Goal: Information Seeking & Learning: Learn about a topic

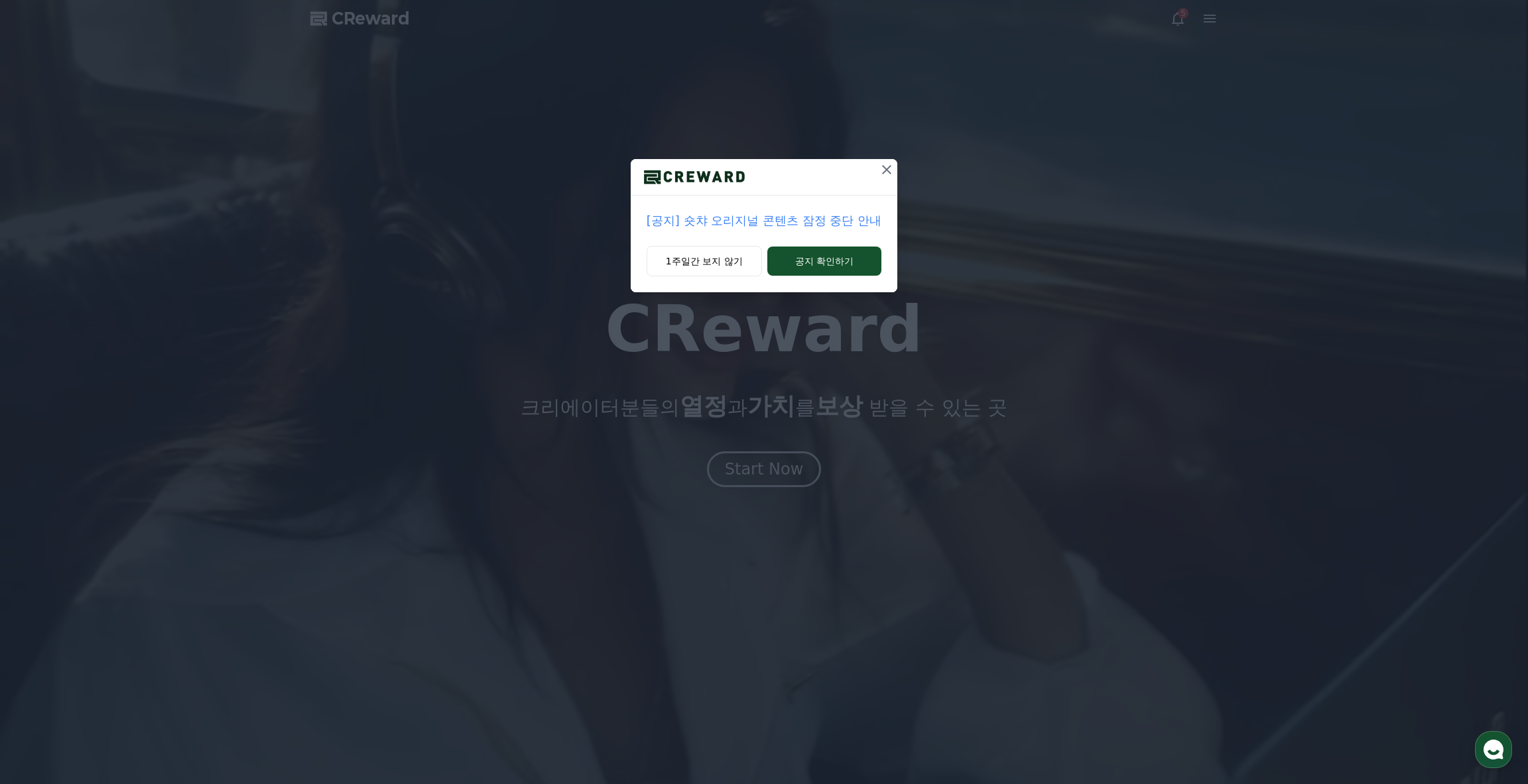
click at [719, 221] on p "[공지] 숏챠 오리지널 콘텐츠 잠정 중단 안내" at bounding box center [764, 221] width 235 height 19
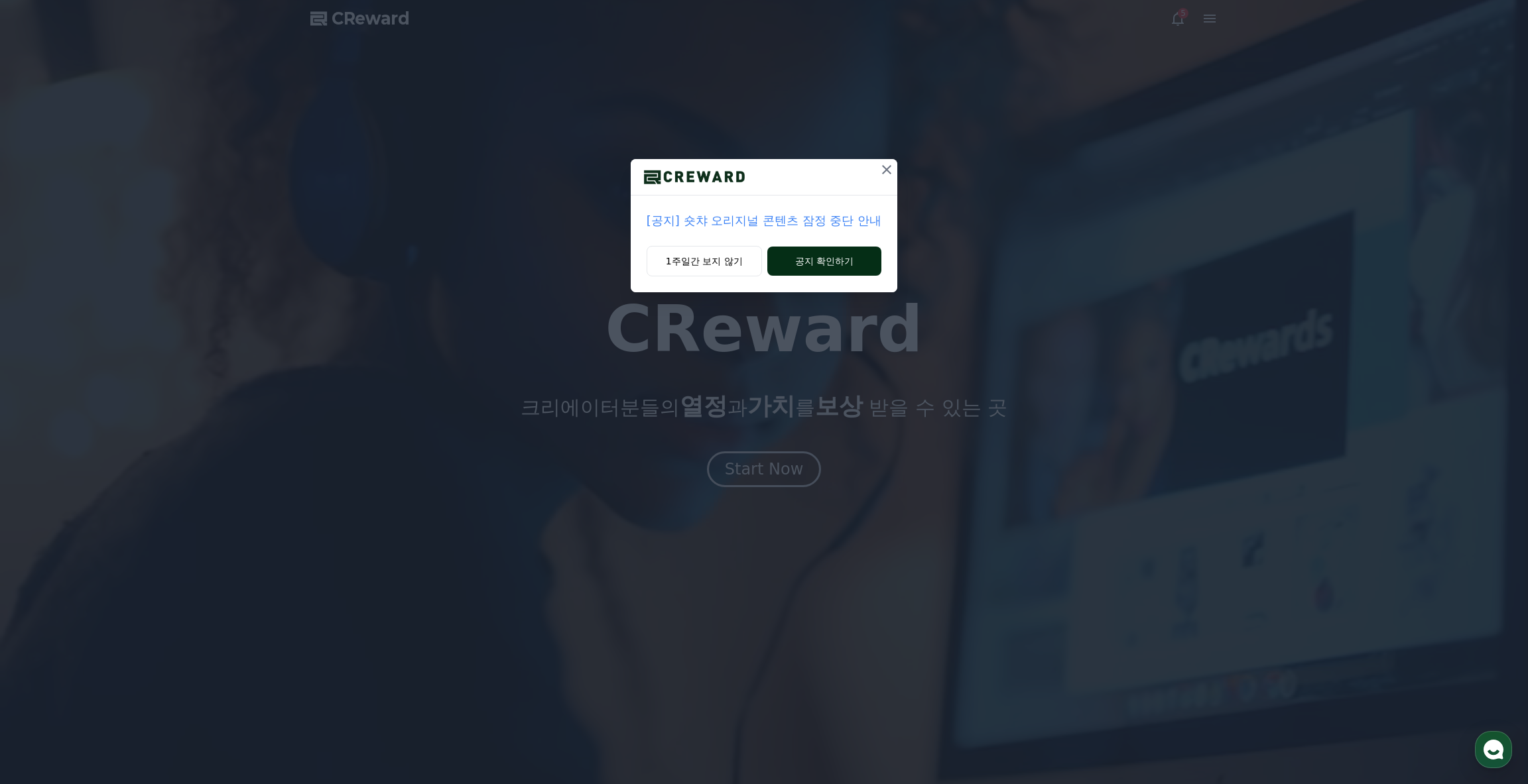
click at [825, 264] on button "공지 확인하기" at bounding box center [825, 261] width 114 height 29
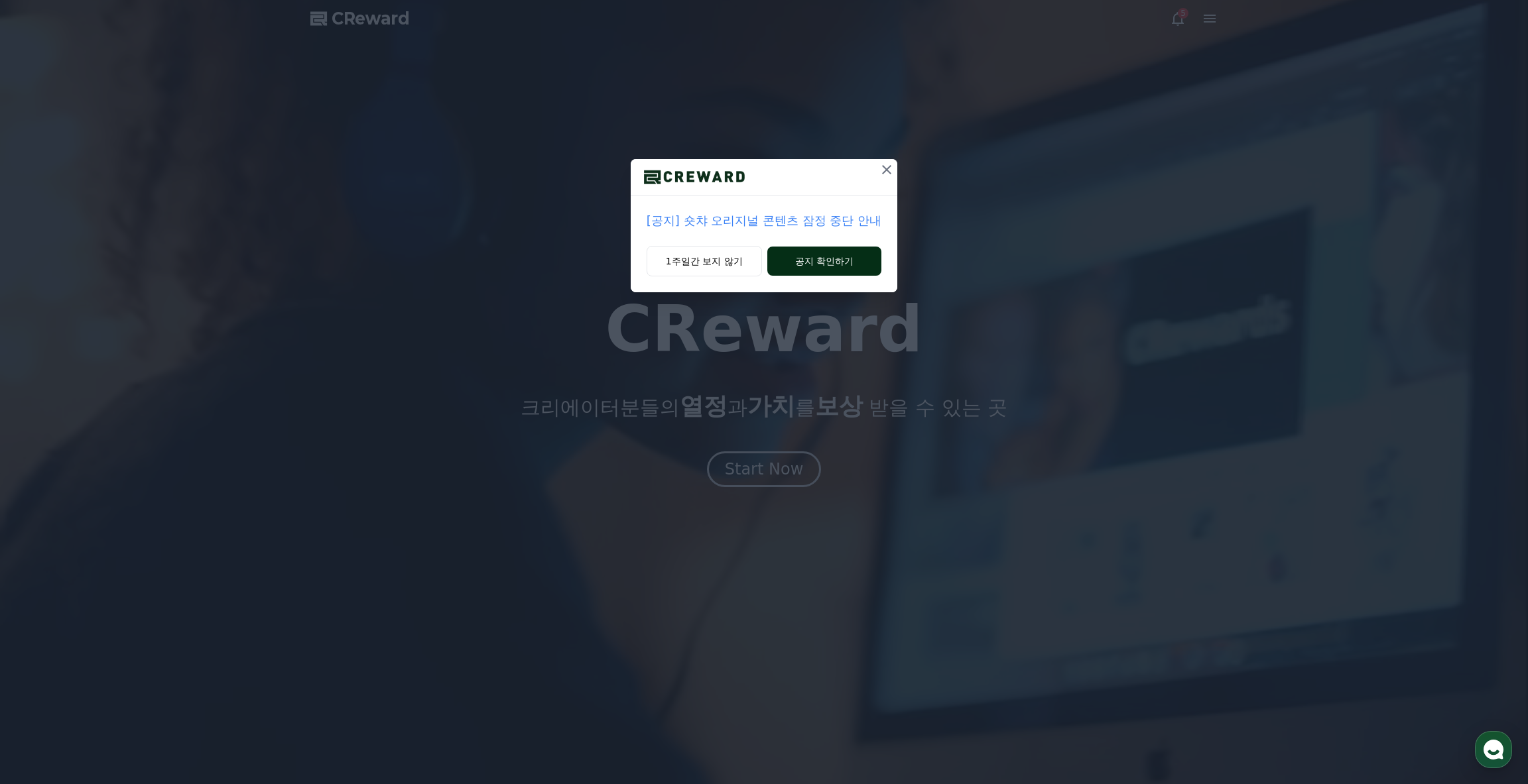
click at [819, 257] on button "공지 확인하기" at bounding box center [825, 261] width 114 height 29
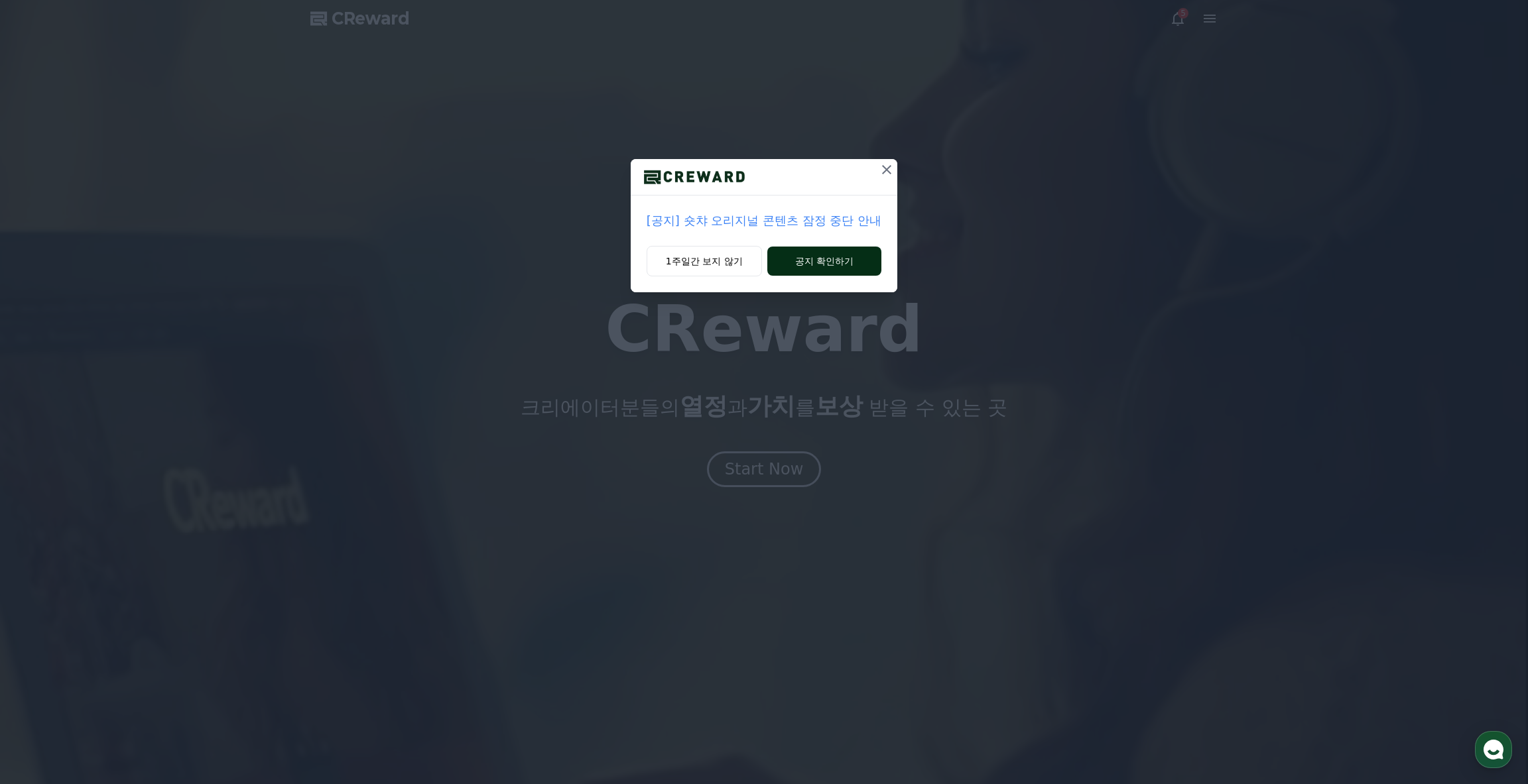
click at [819, 257] on button "공지 확인하기" at bounding box center [825, 261] width 114 height 29
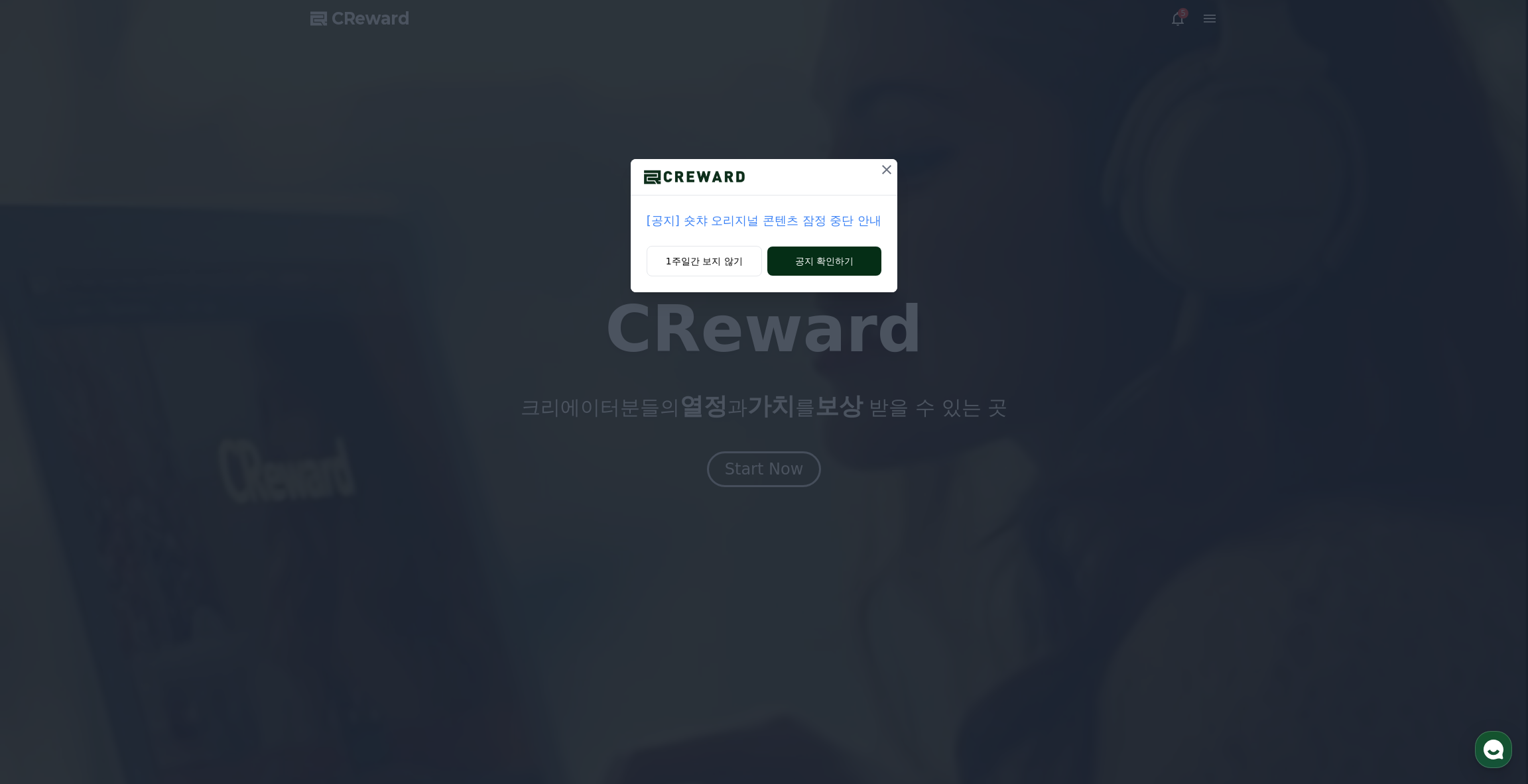
click at [819, 257] on button "공지 확인하기" at bounding box center [825, 261] width 114 height 29
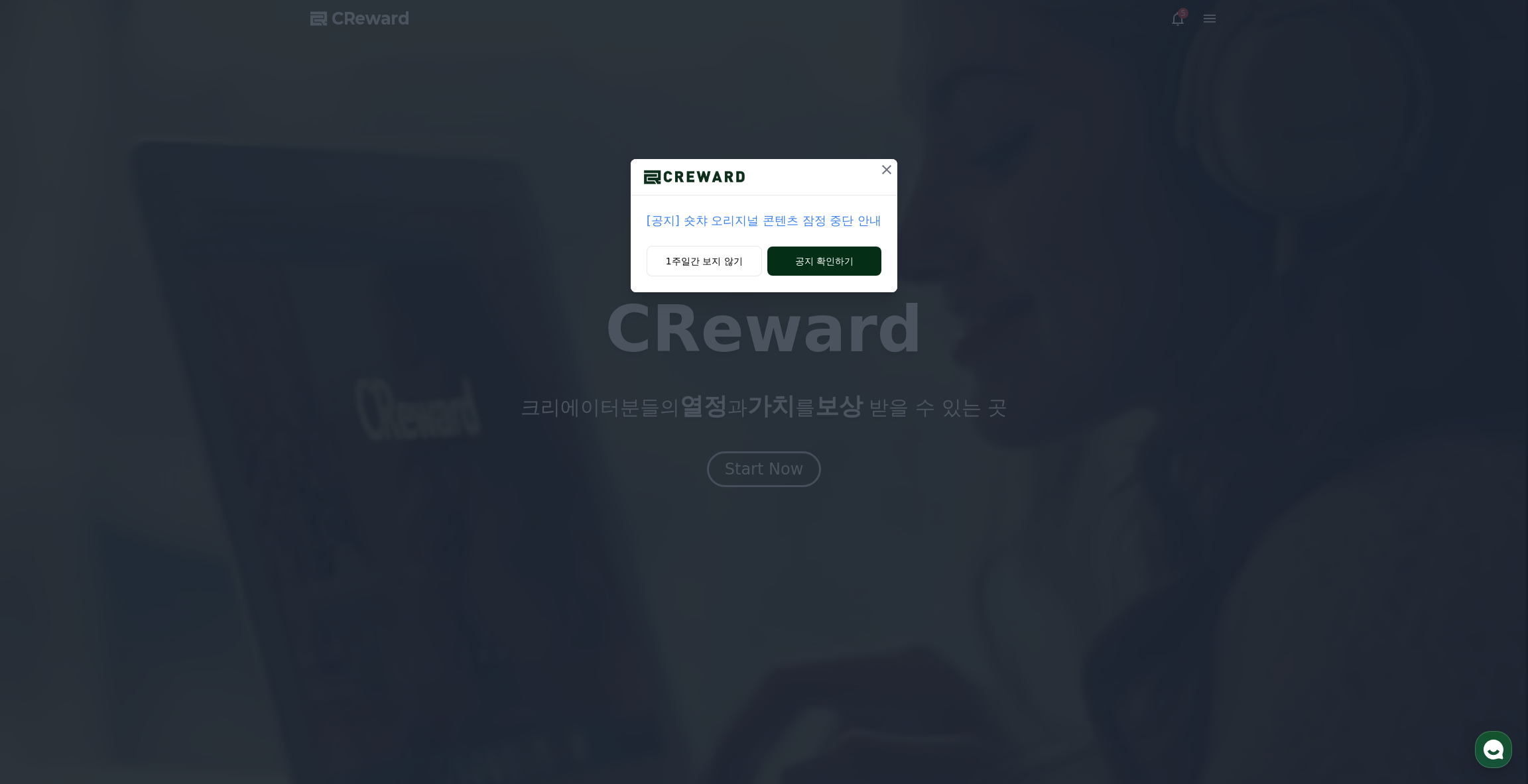
click at [819, 257] on button "공지 확인하기" at bounding box center [825, 261] width 114 height 29
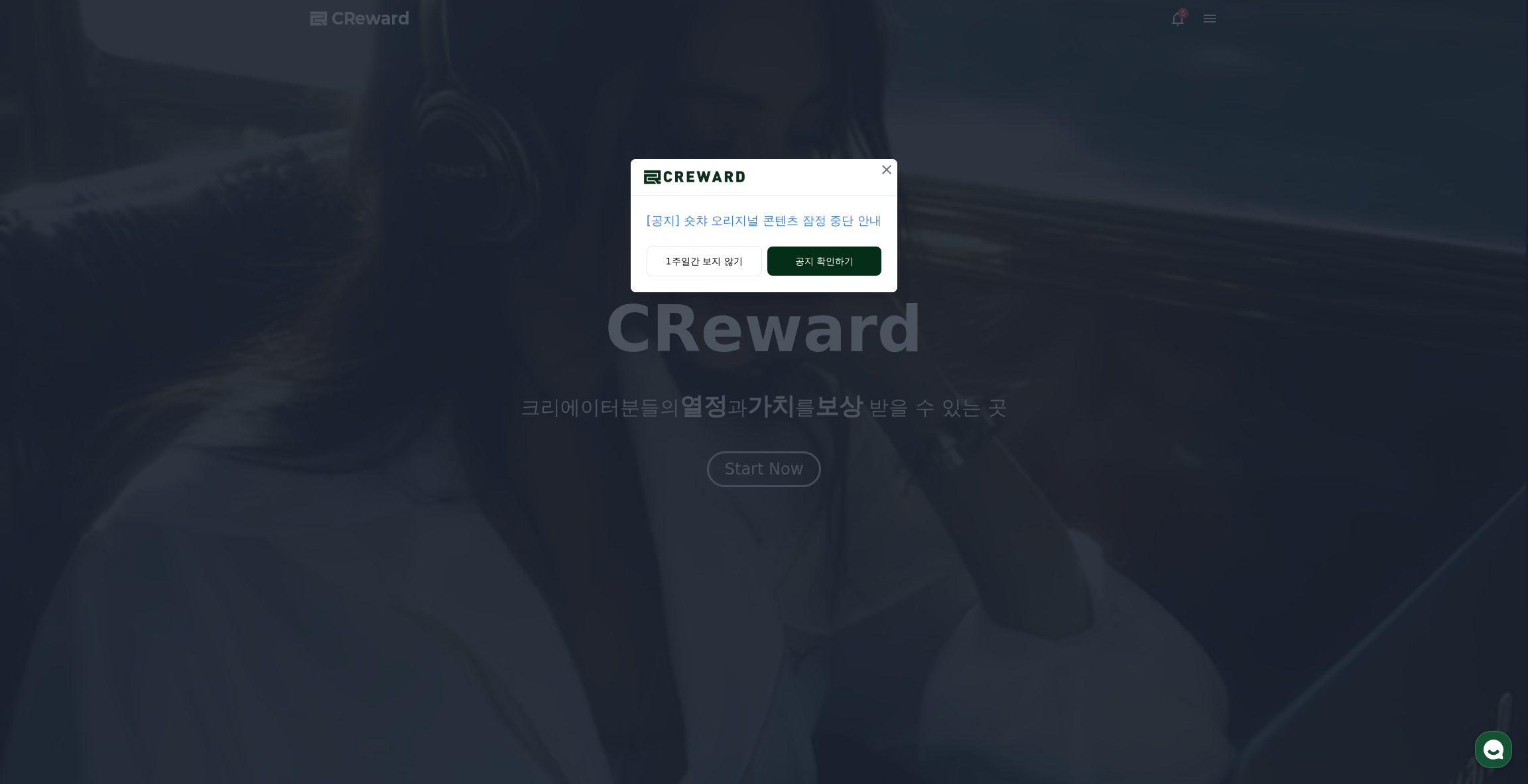
click at [819, 257] on button "공지 확인하기" at bounding box center [825, 261] width 114 height 29
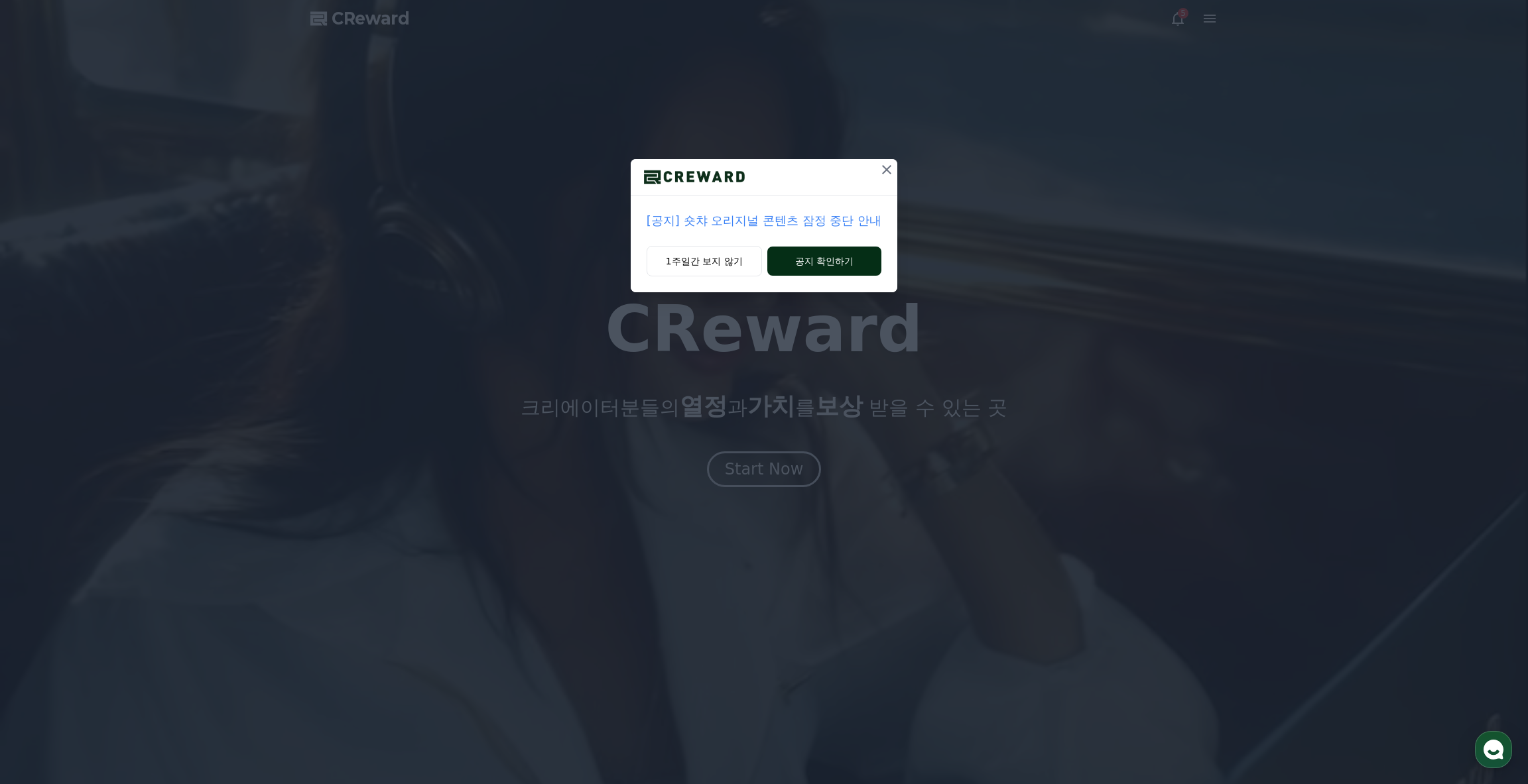
click at [819, 257] on button "공지 확인하기" at bounding box center [825, 261] width 114 height 29
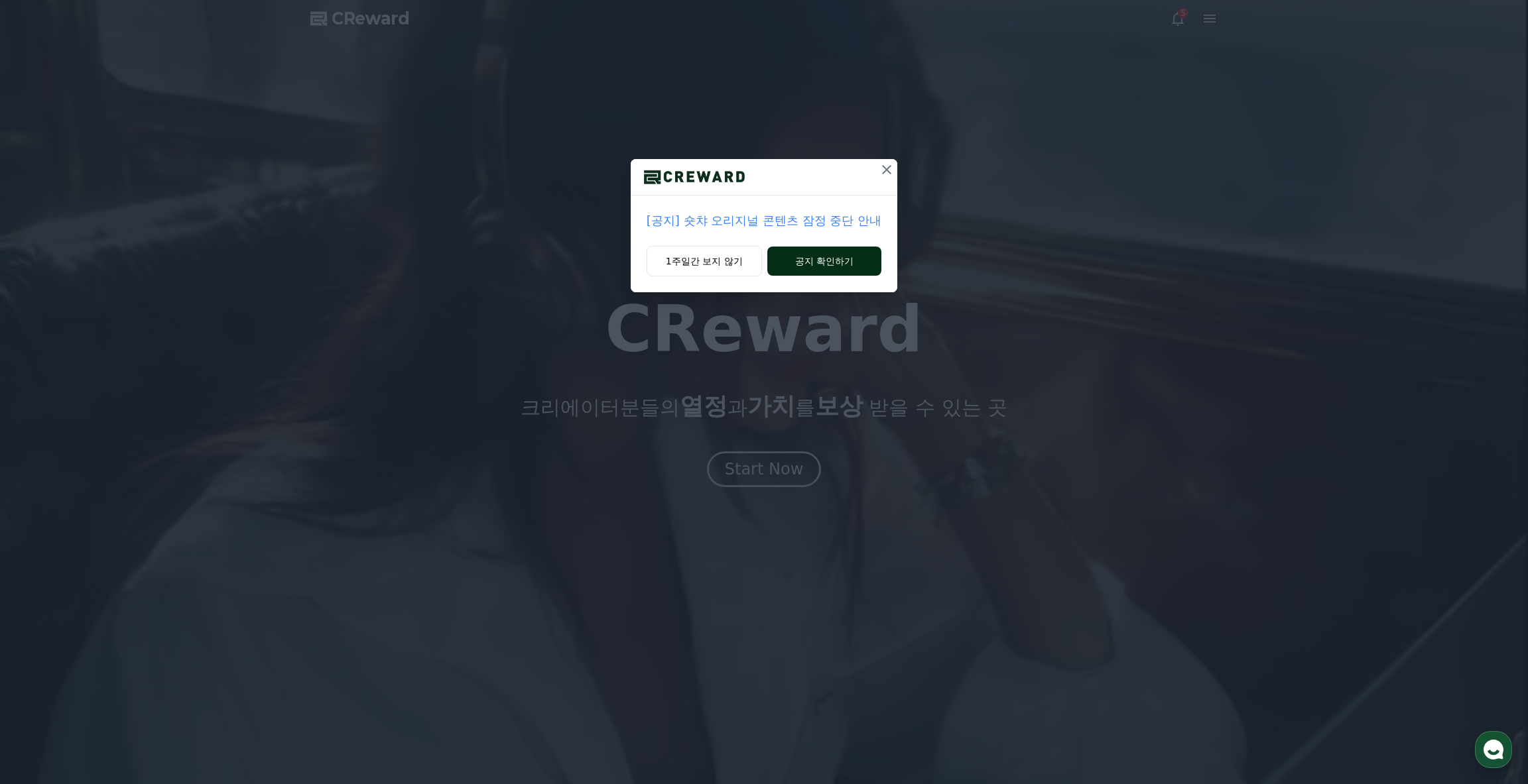
click at [819, 257] on button "공지 확인하기" at bounding box center [825, 261] width 114 height 29
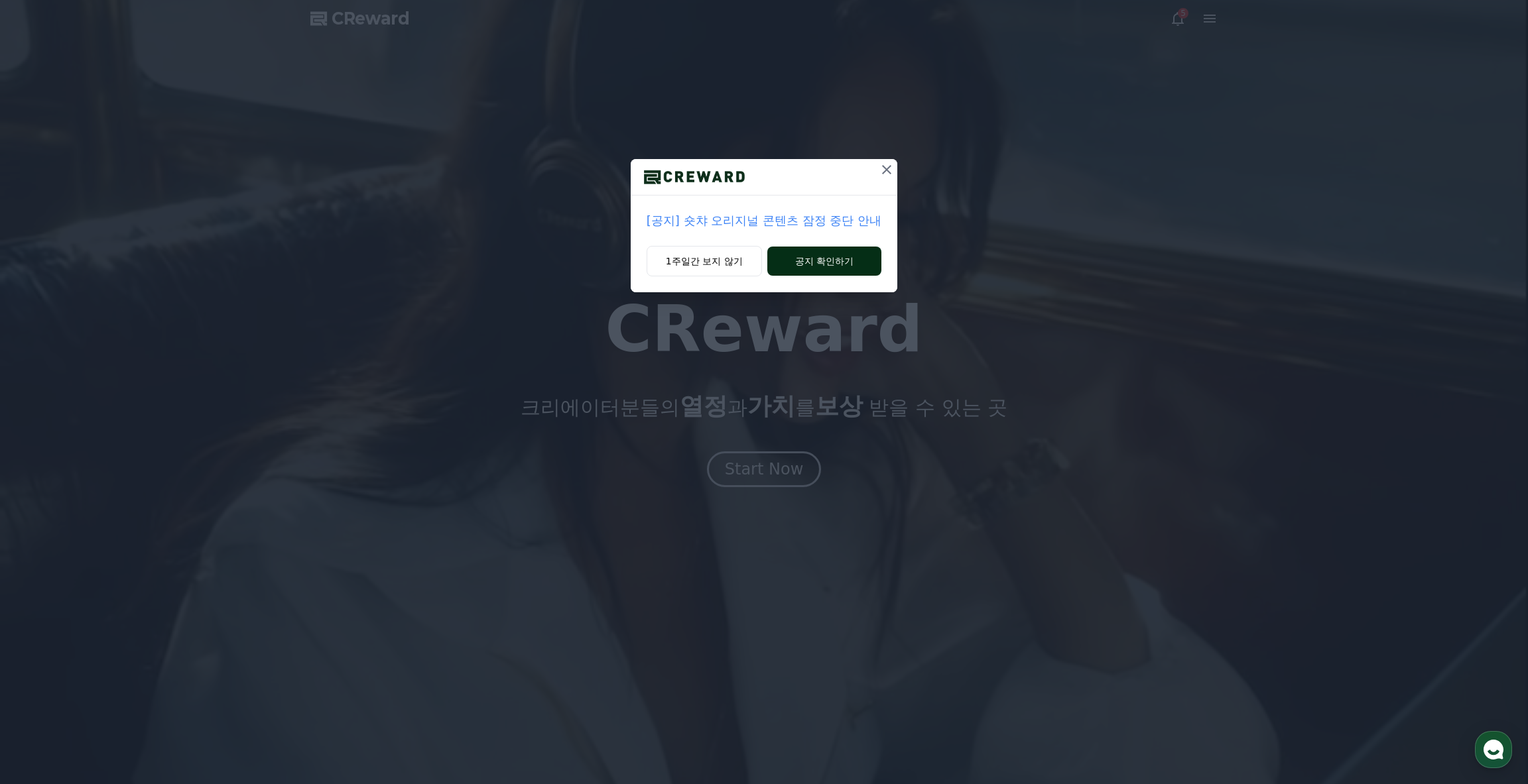
click at [819, 257] on button "공지 확인하기" at bounding box center [825, 261] width 114 height 29
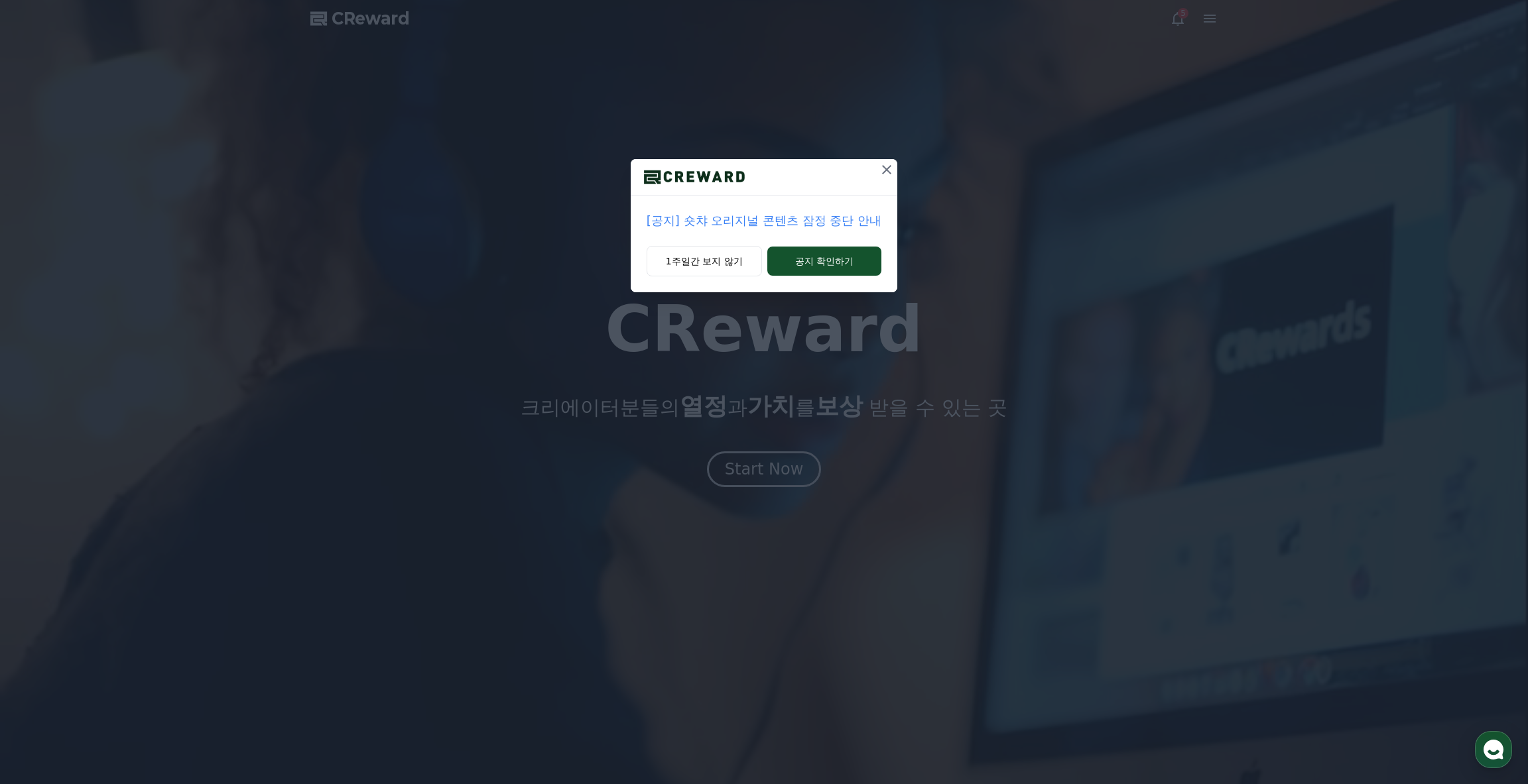
click at [872, 177] on div at bounding box center [764, 177] width 266 height 37
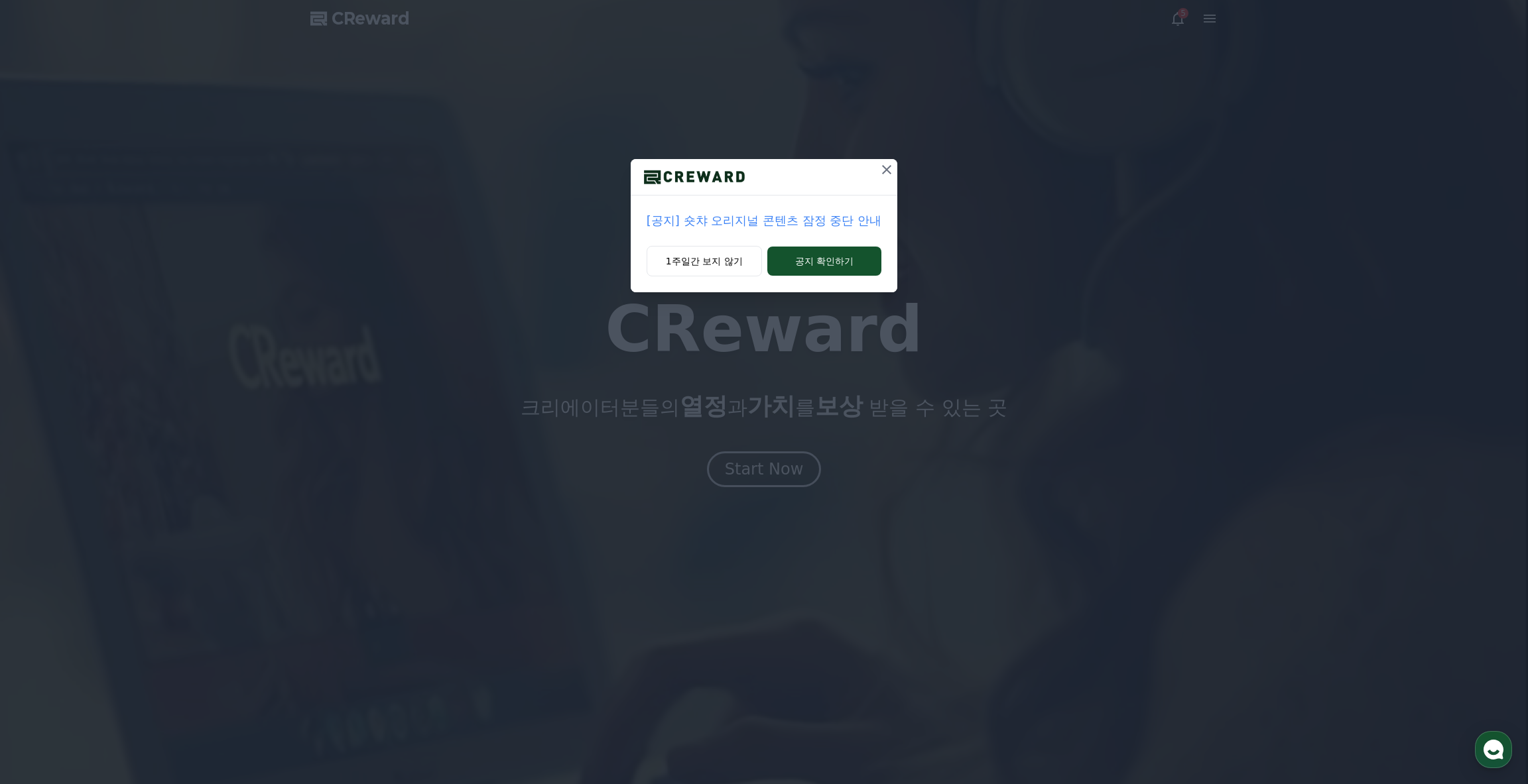
click at [881, 164] on icon at bounding box center [887, 170] width 16 height 16
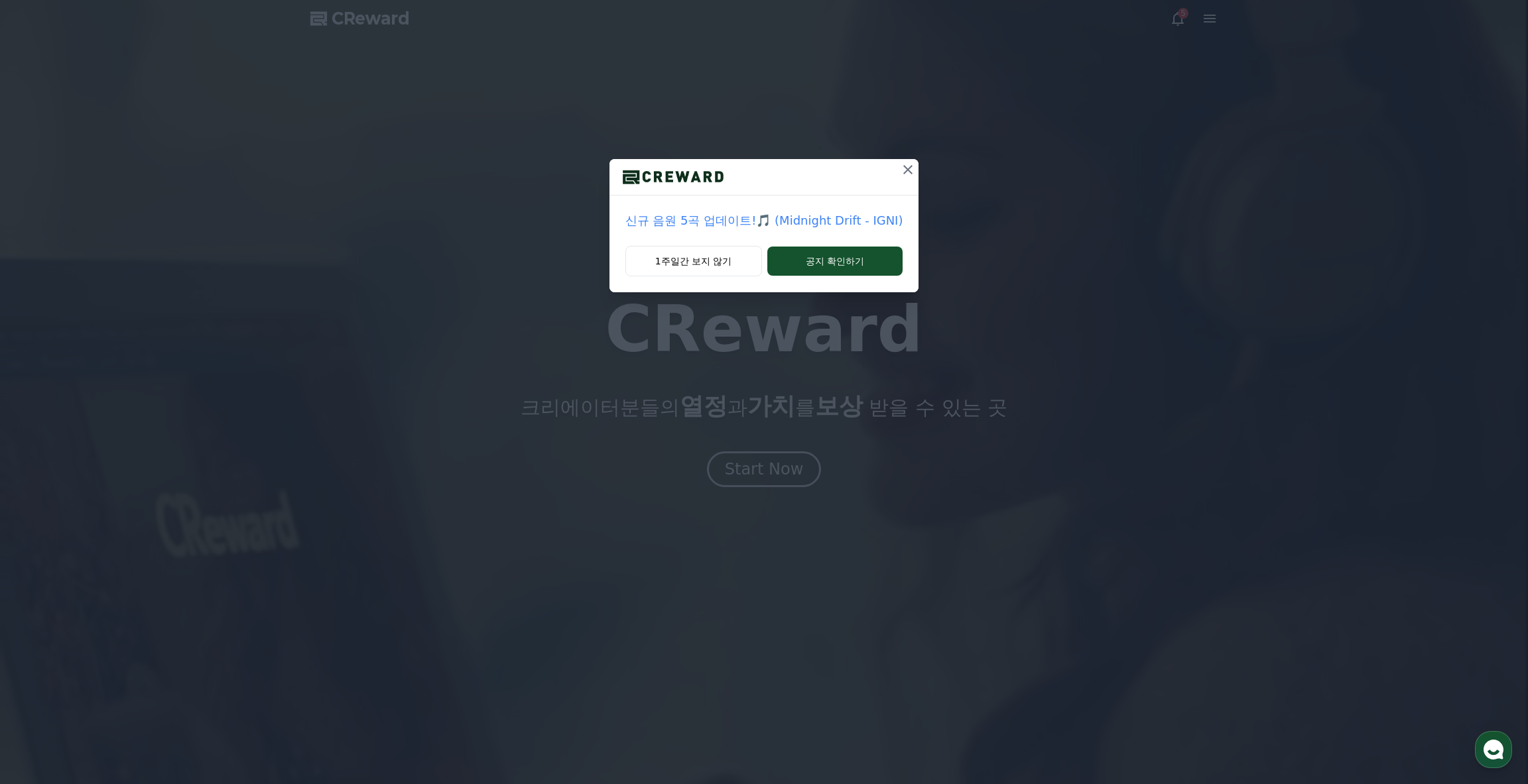
click at [897, 165] on button at bounding box center [907, 169] width 21 height 21
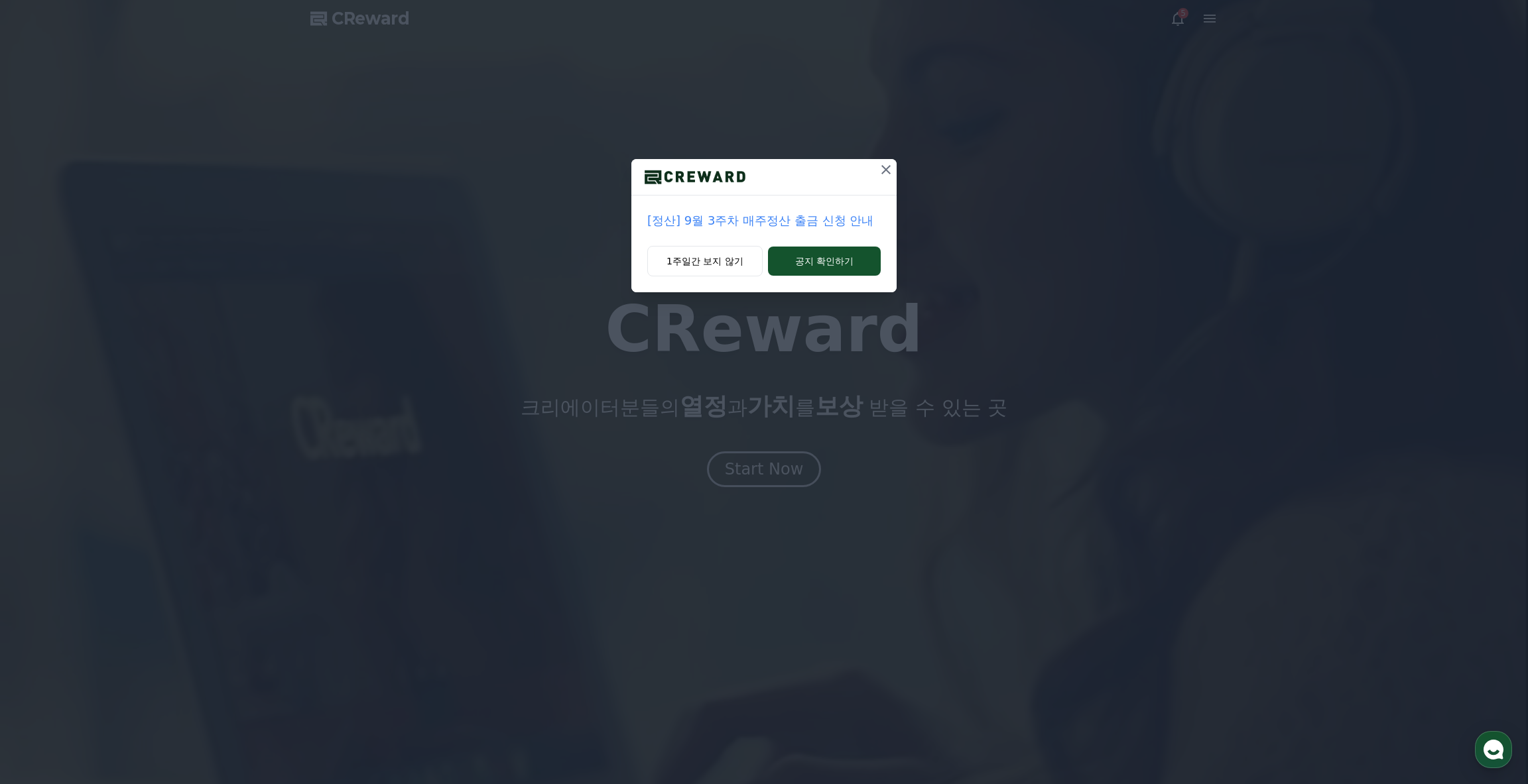
click at [882, 168] on icon at bounding box center [886, 170] width 16 height 16
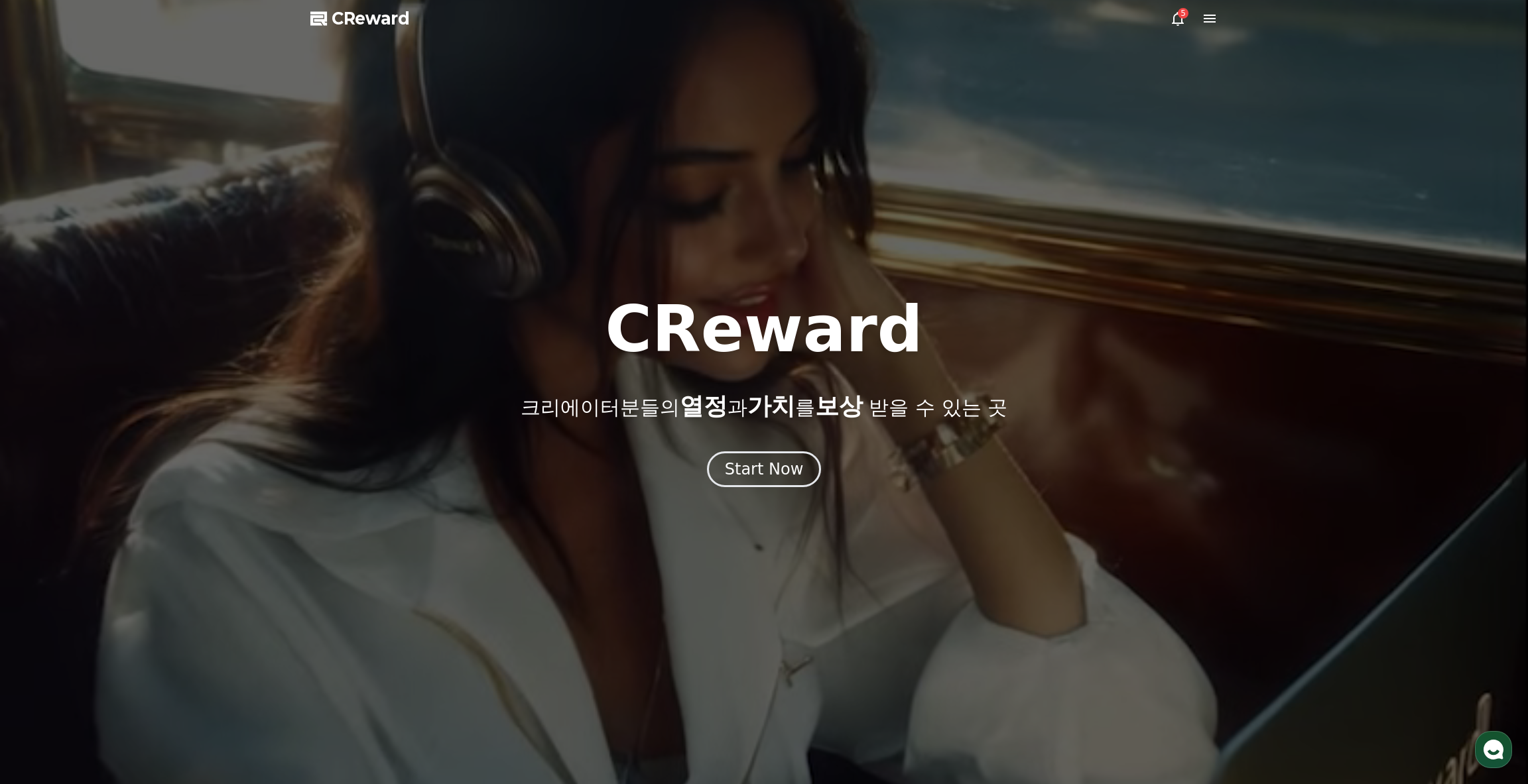
click at [1175, 14] on icon at bounding box center [1178, 18] width 16 height 16
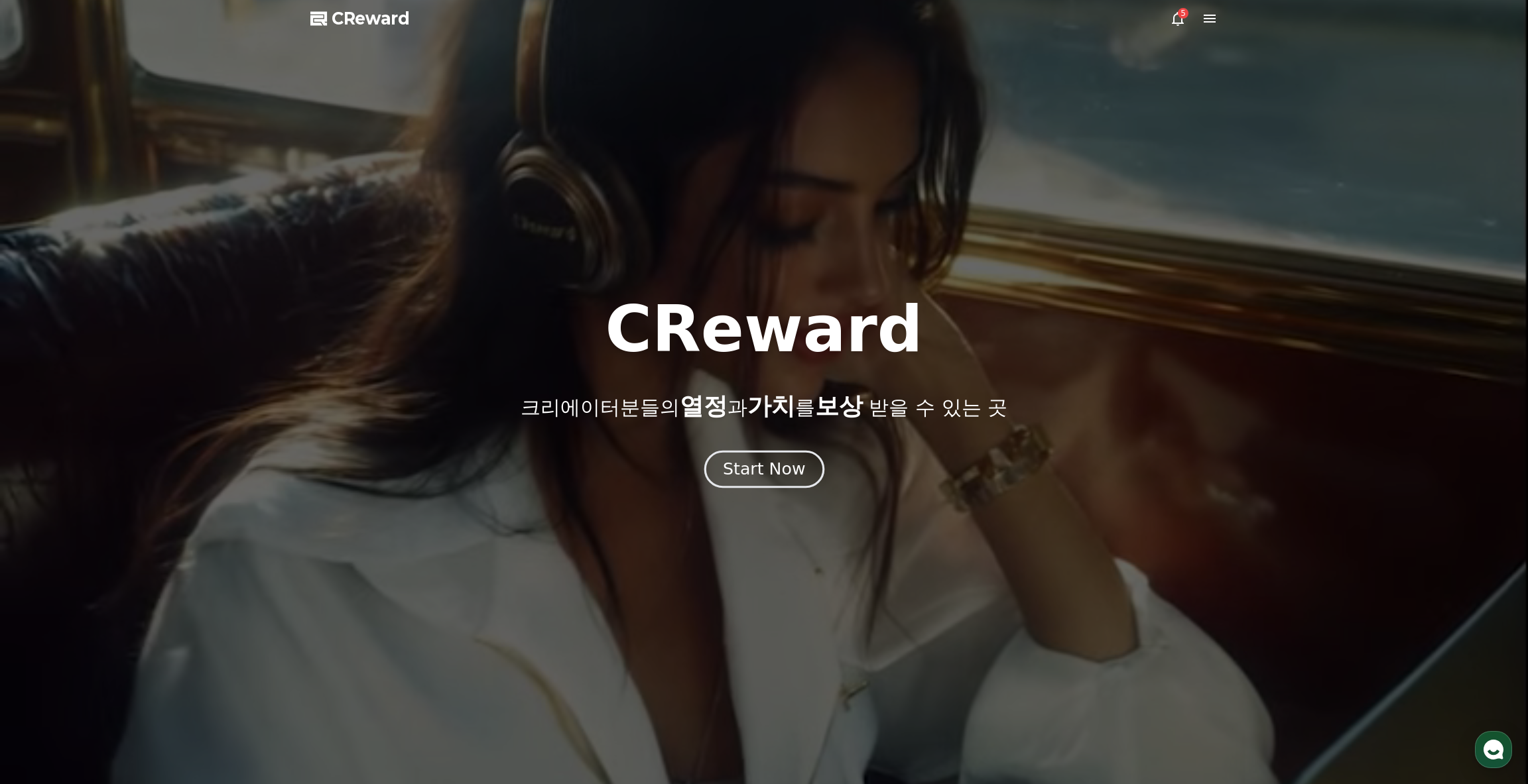
click at [794, 456] on button "Start Now" at bounding box center [763, 469] width 120 height 38
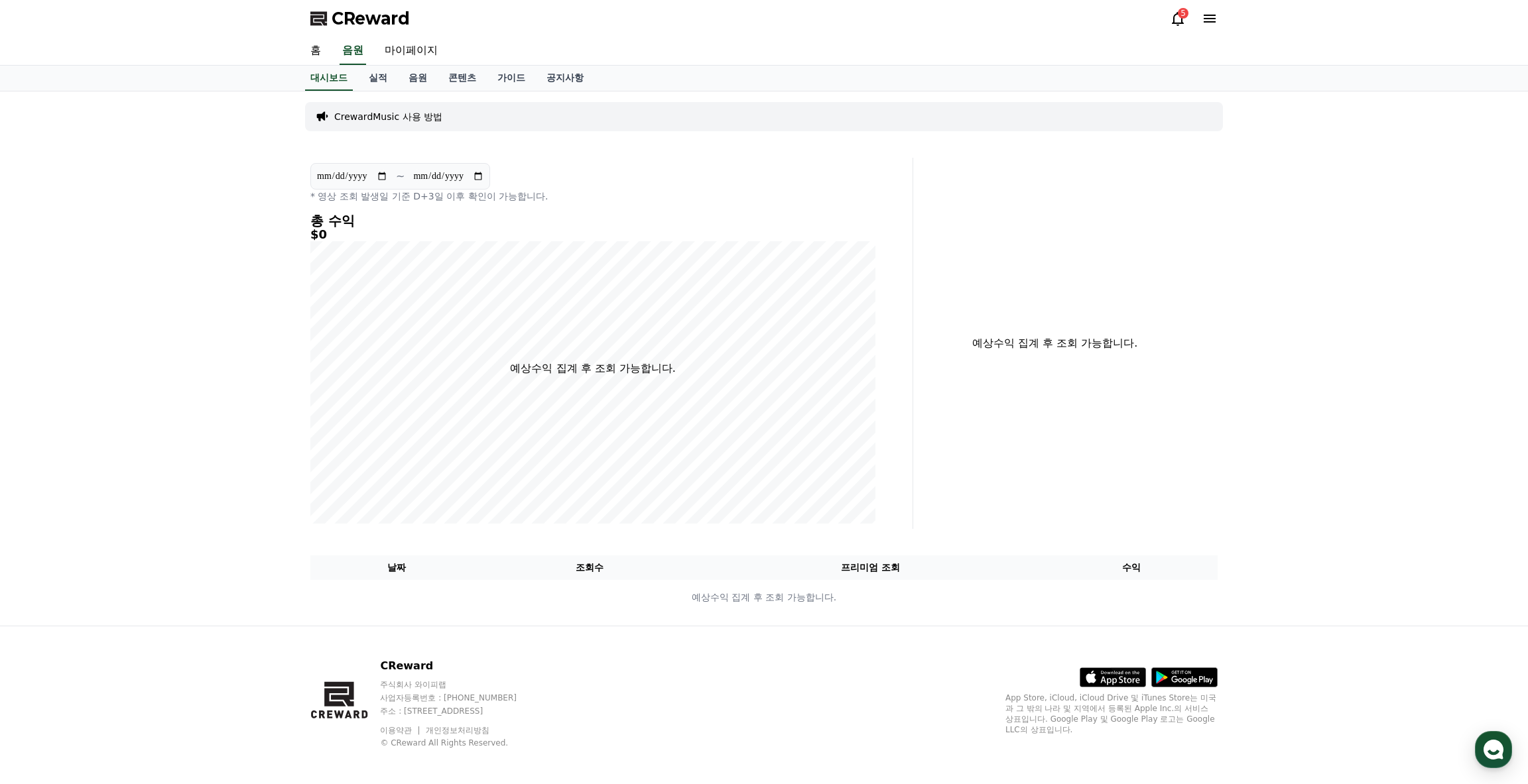
click at [1183, 14] on div "5" at bounding box center [1183, 13] width 10 height 10
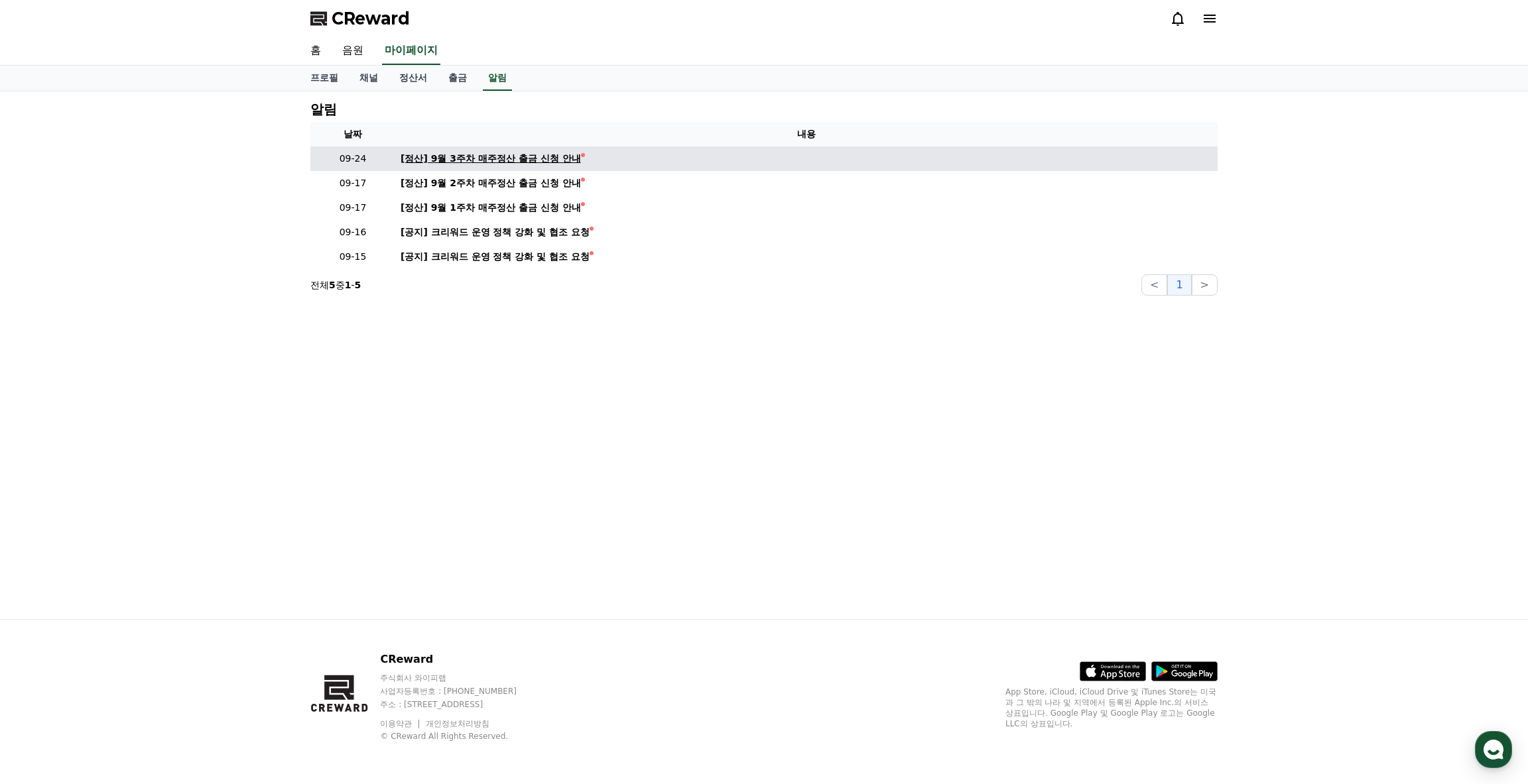
click at [528, 154] on div "[정산] 9월 3주차 매주정산 출금 신청 안내" at bounding box center [490, 159] width 180 height 14
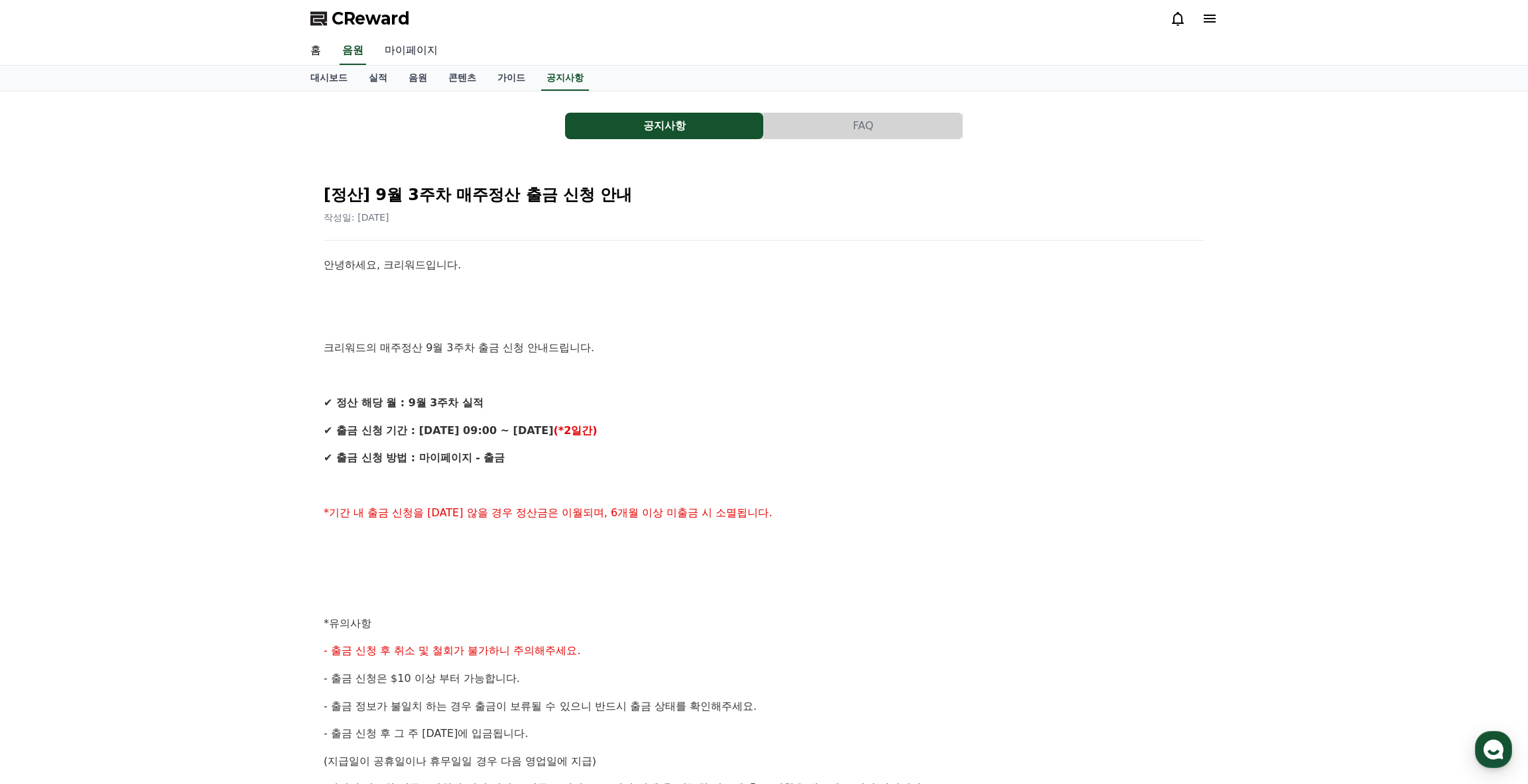
click at [384, 52] on link "마이페이지" at bounding box center [411, 51] width 74 height 28
select select "**********"
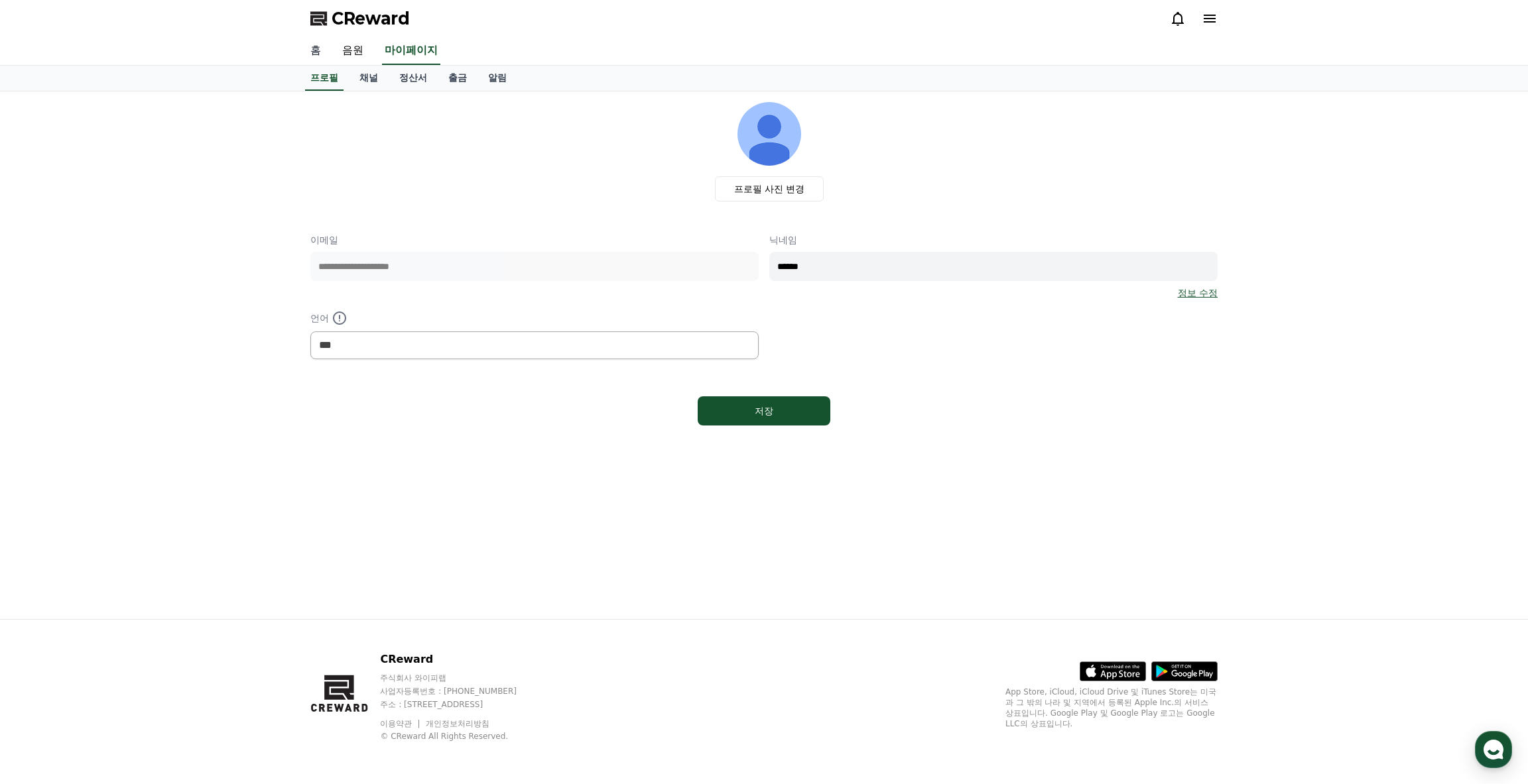
click at [324, 53] on link "홈" at bounding box center [315, 51] width 32 height 28
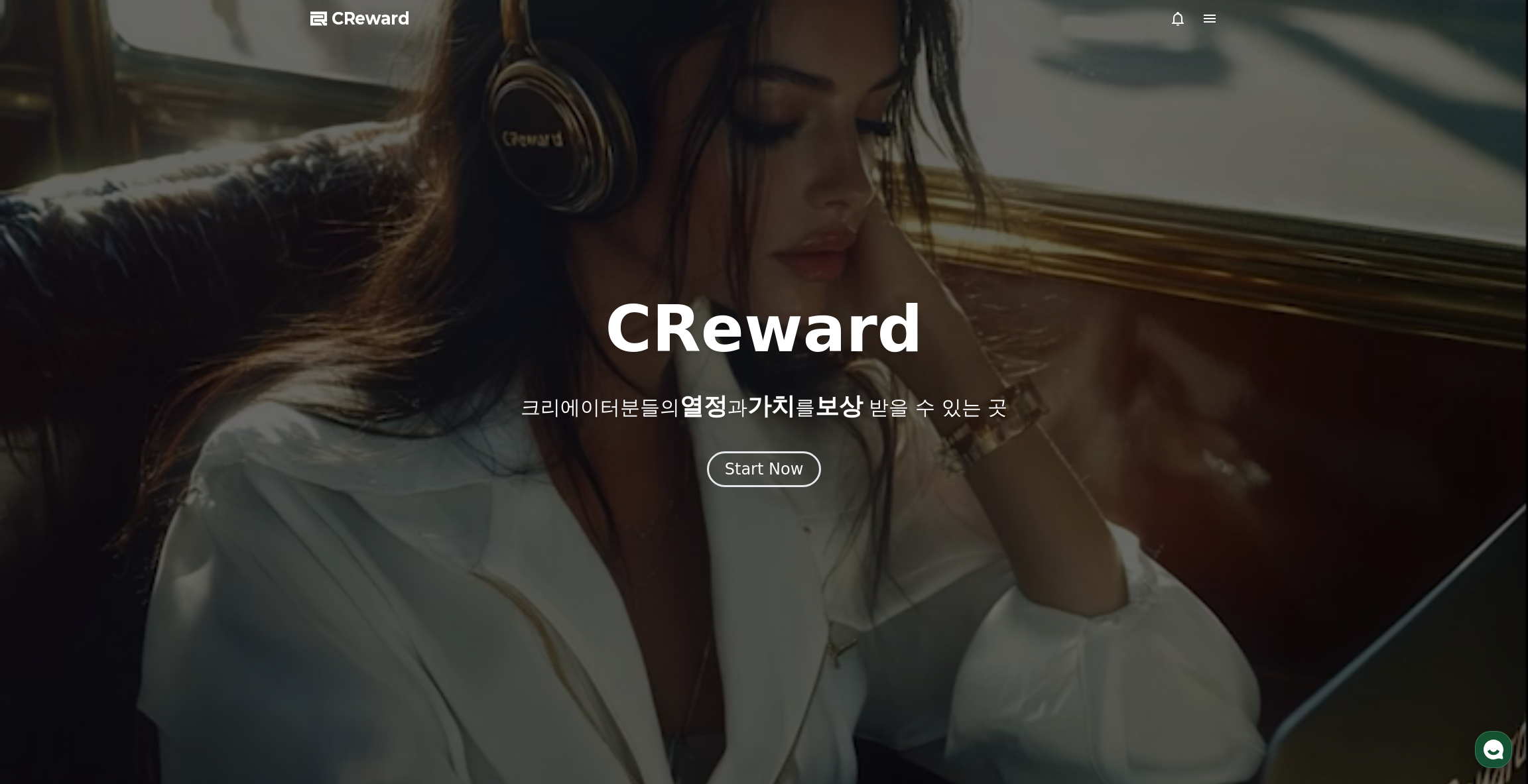
drag, startPoint x: 695, startPoint y: 431, endPoint x: 702, endPoint y: 436, distance: 8.6
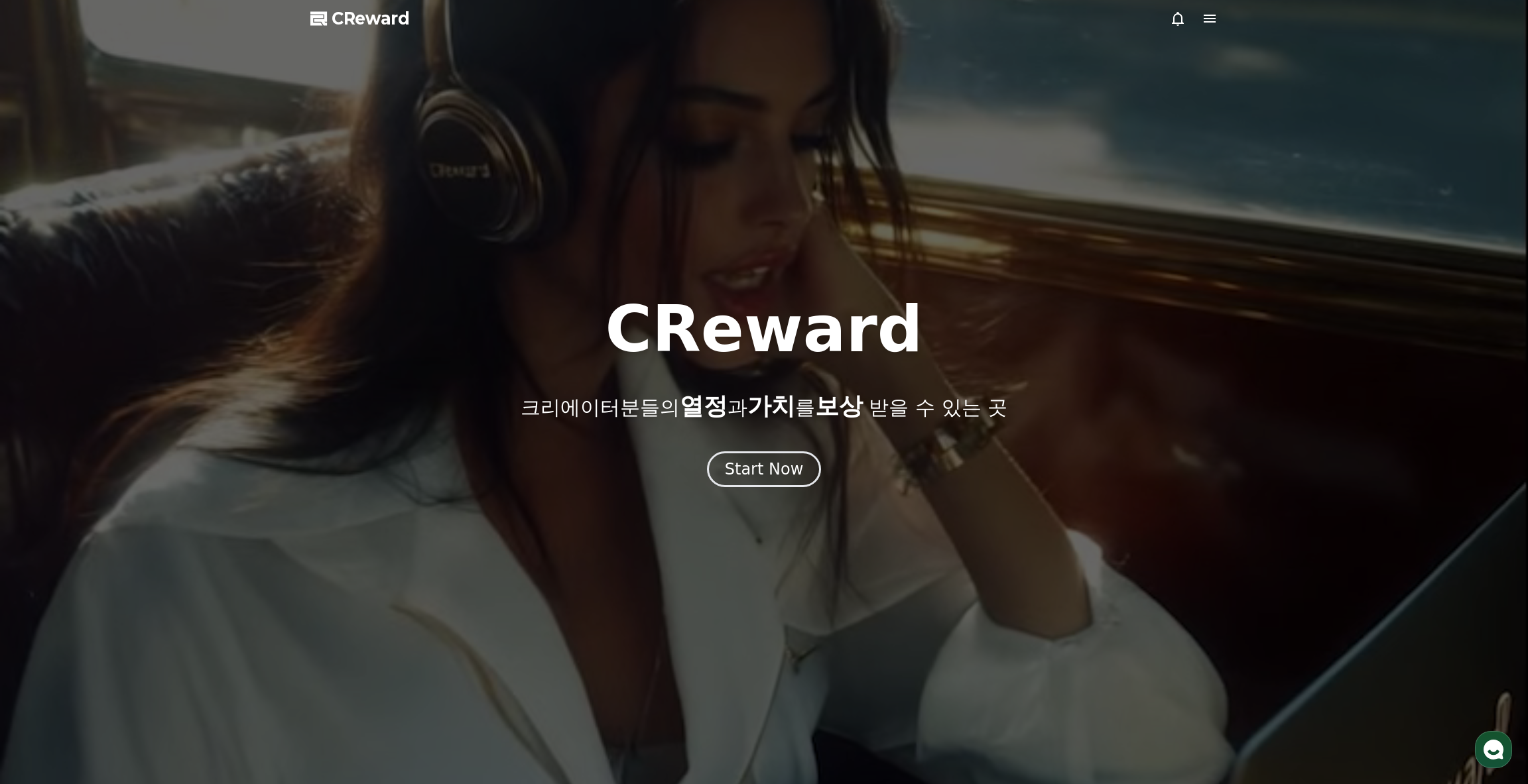
click at [698, 433] on div "CReward 크리에이터분들의 열정 과 가치 를 보상 받을 수 있는 곳 Start Now" at bounding box center [764, 392] width 1528 height 189
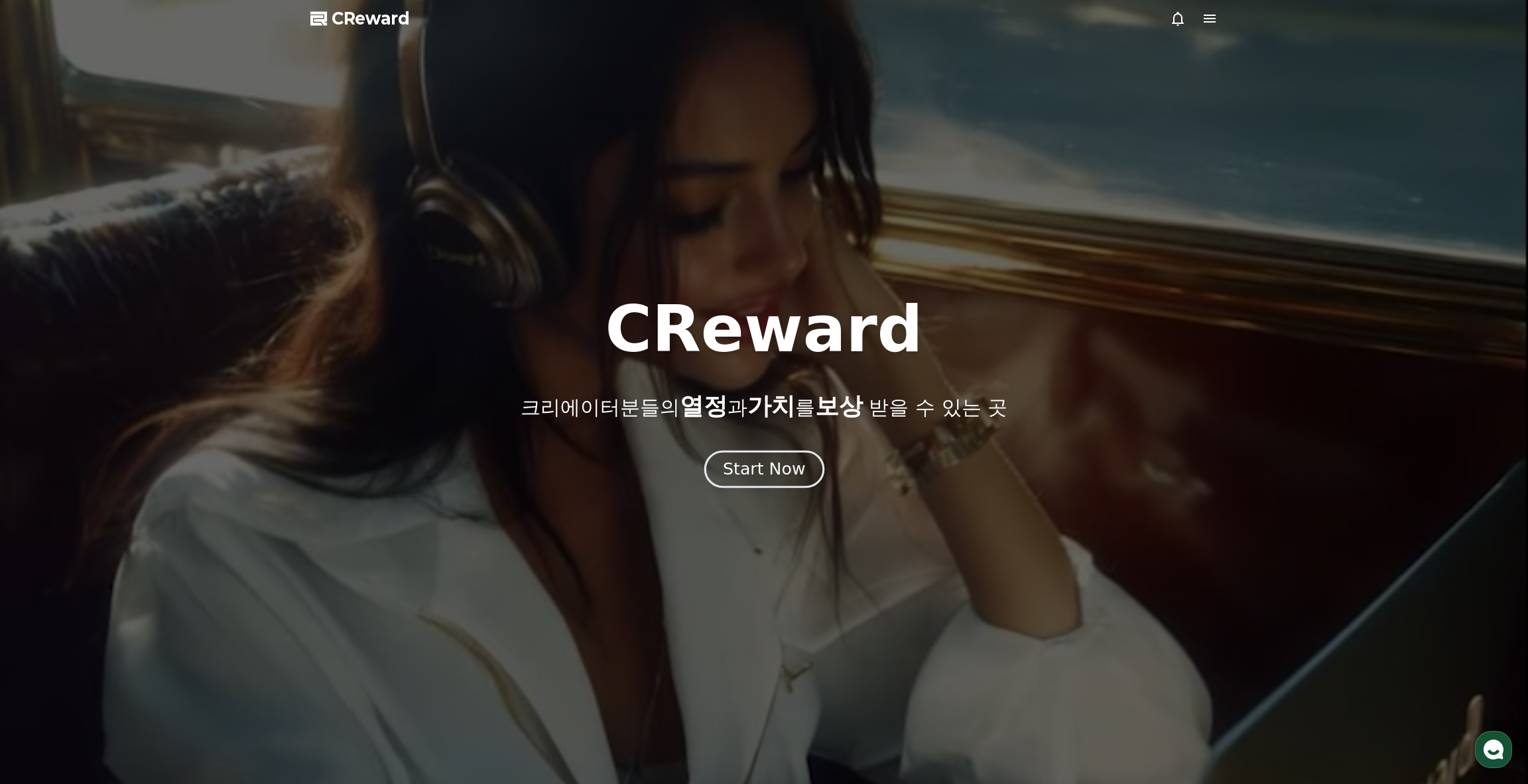
drag, startPoint x: 724, startPoint y: 454, endPoint x: 743, endPoint y: 468, distance: 23.6
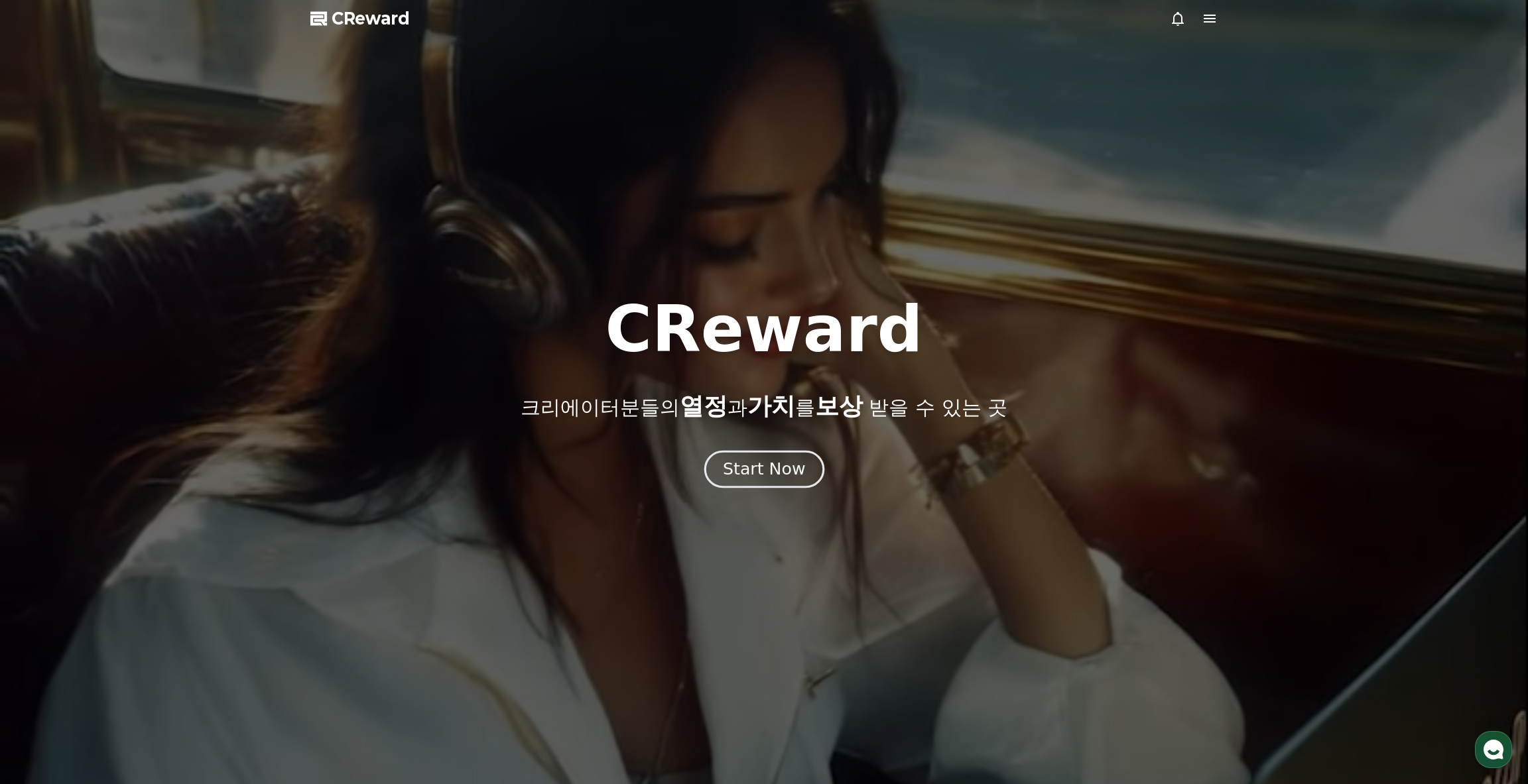
click at [727, 457] on div "CReward 크리에이터분들의 열정 과 가치 를 보상 받을 수 있는 곳 Start Now" at bounding box center [764, 392] width 1528 height 189
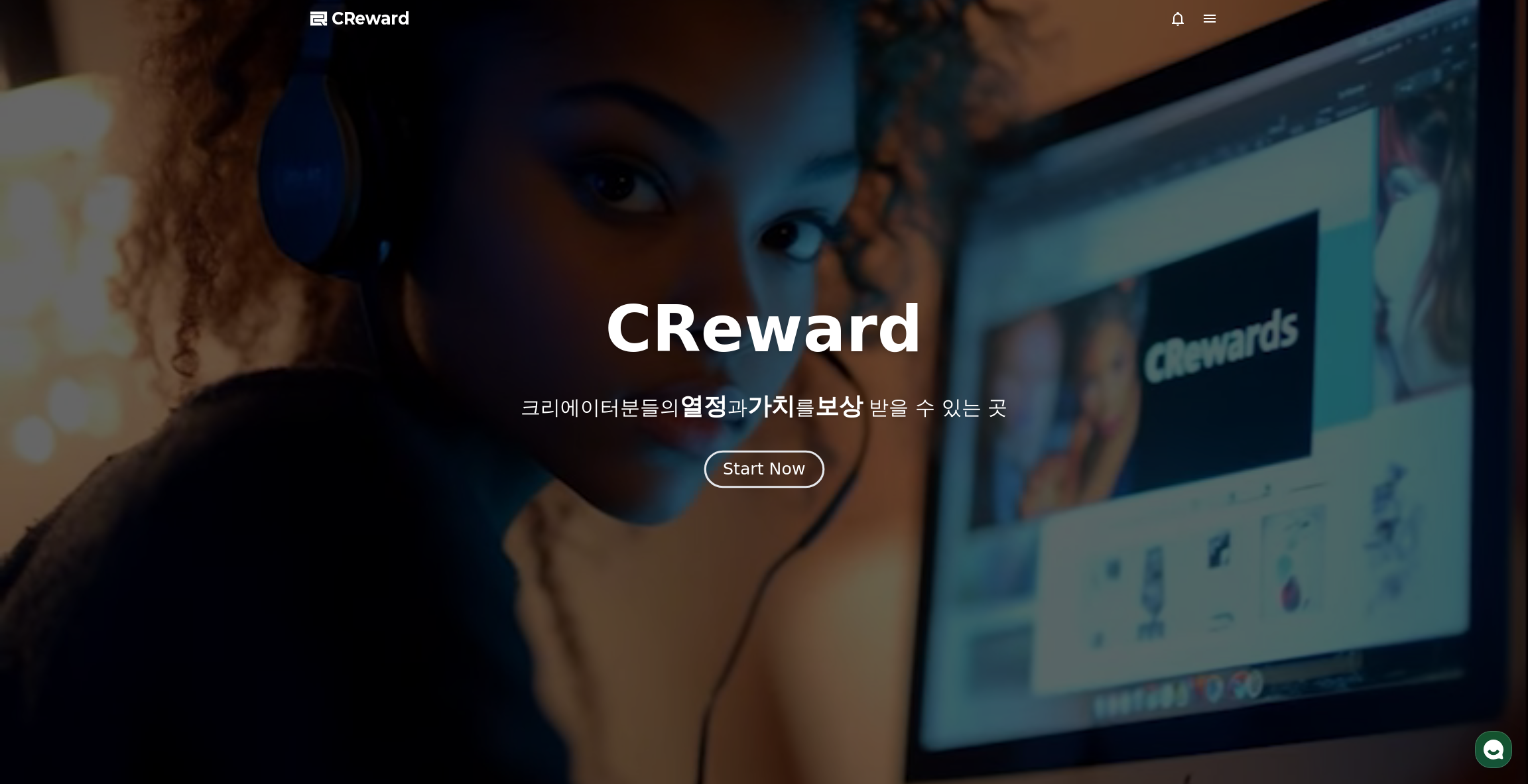
click at [743, 468] on div "Start Now" at bounding box center [764, 469] width 82 height 22
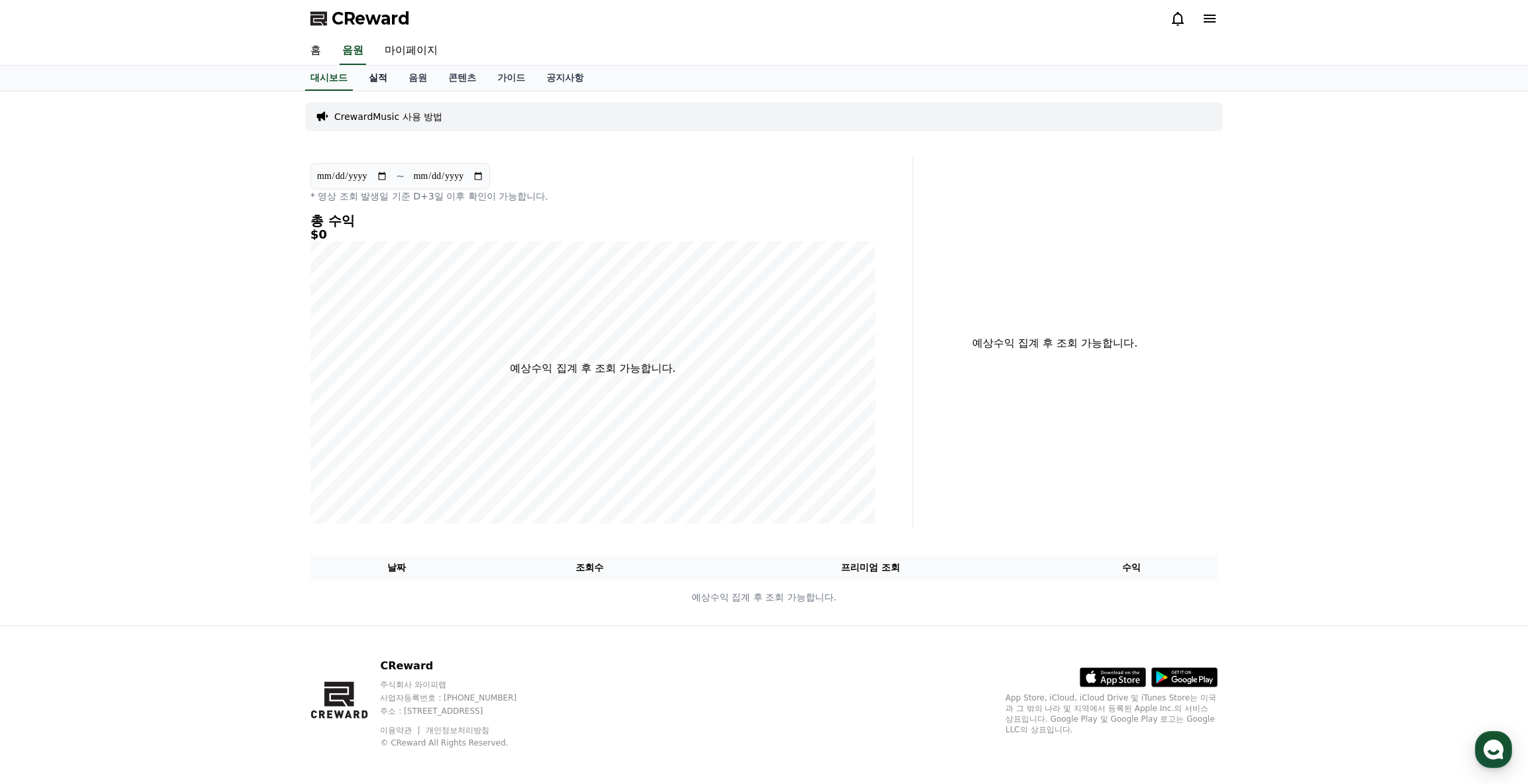
click at [384, 82] on link "실적" at bounding box center [378, 78] width 40 height 26
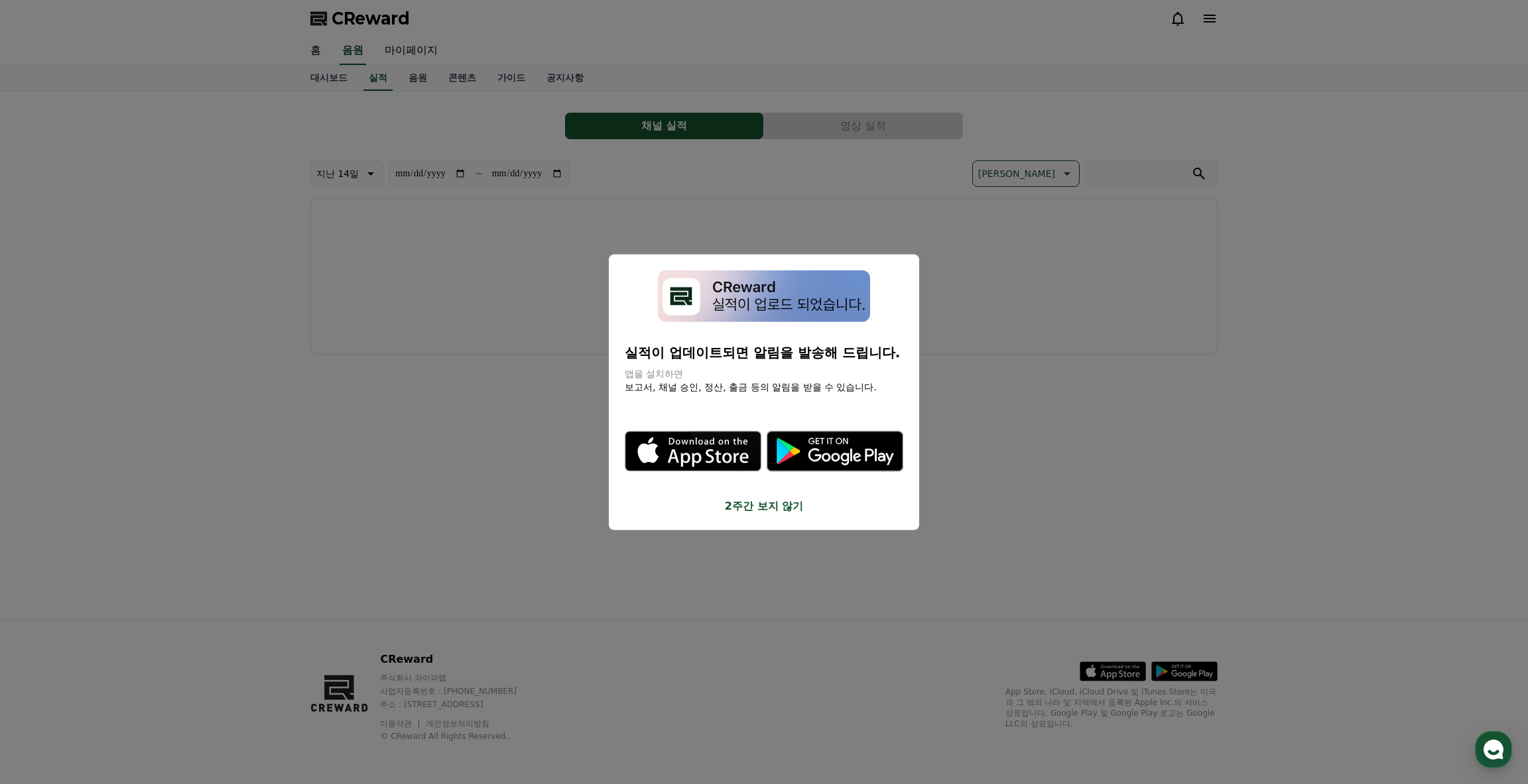
click at [755, 512] on button "2주간 보지 않기" at bounding box center [764, 506] width 278 height 16
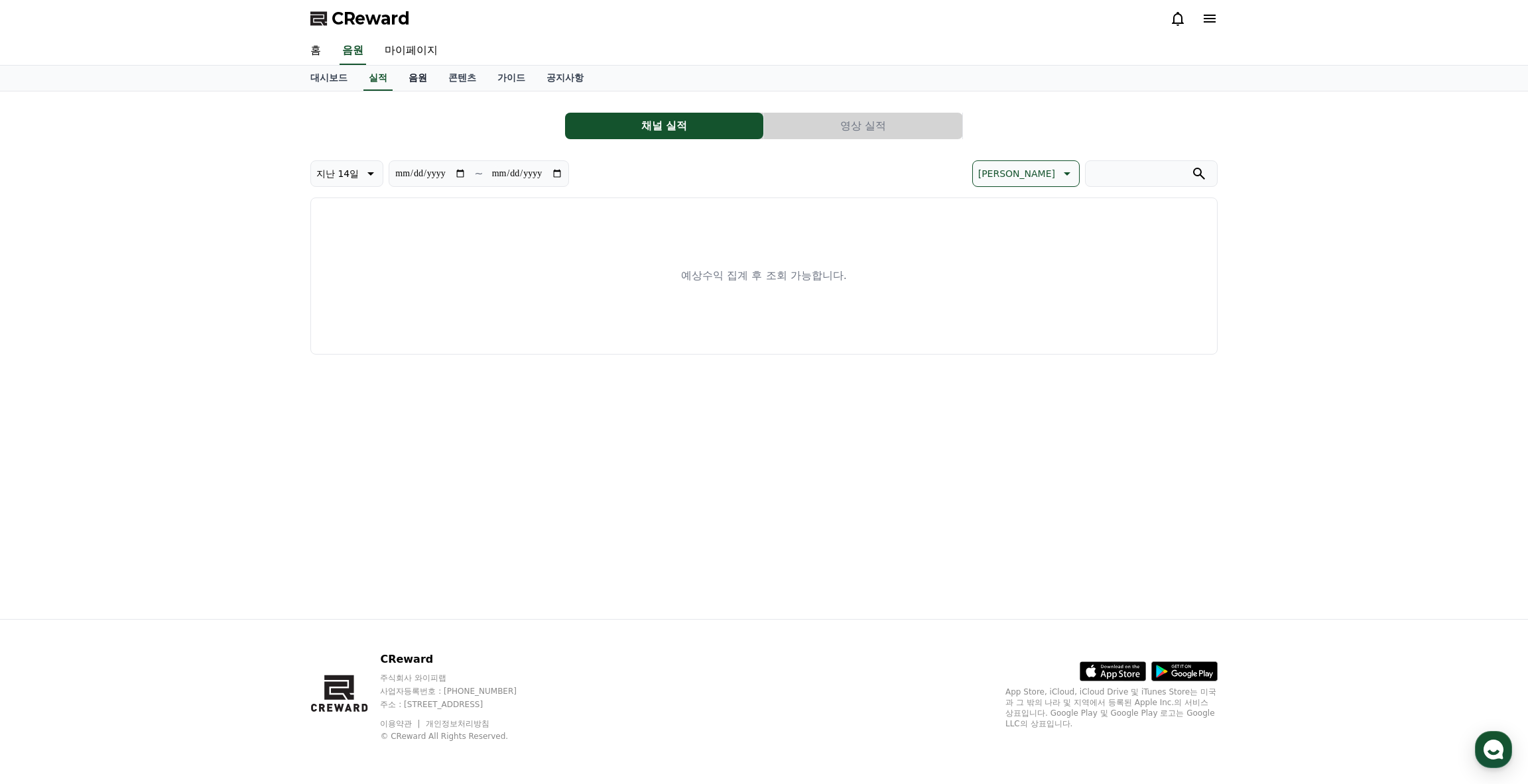
click at [403, 78] on link "음원" at bounding box center [417, 78] width 40 height 26
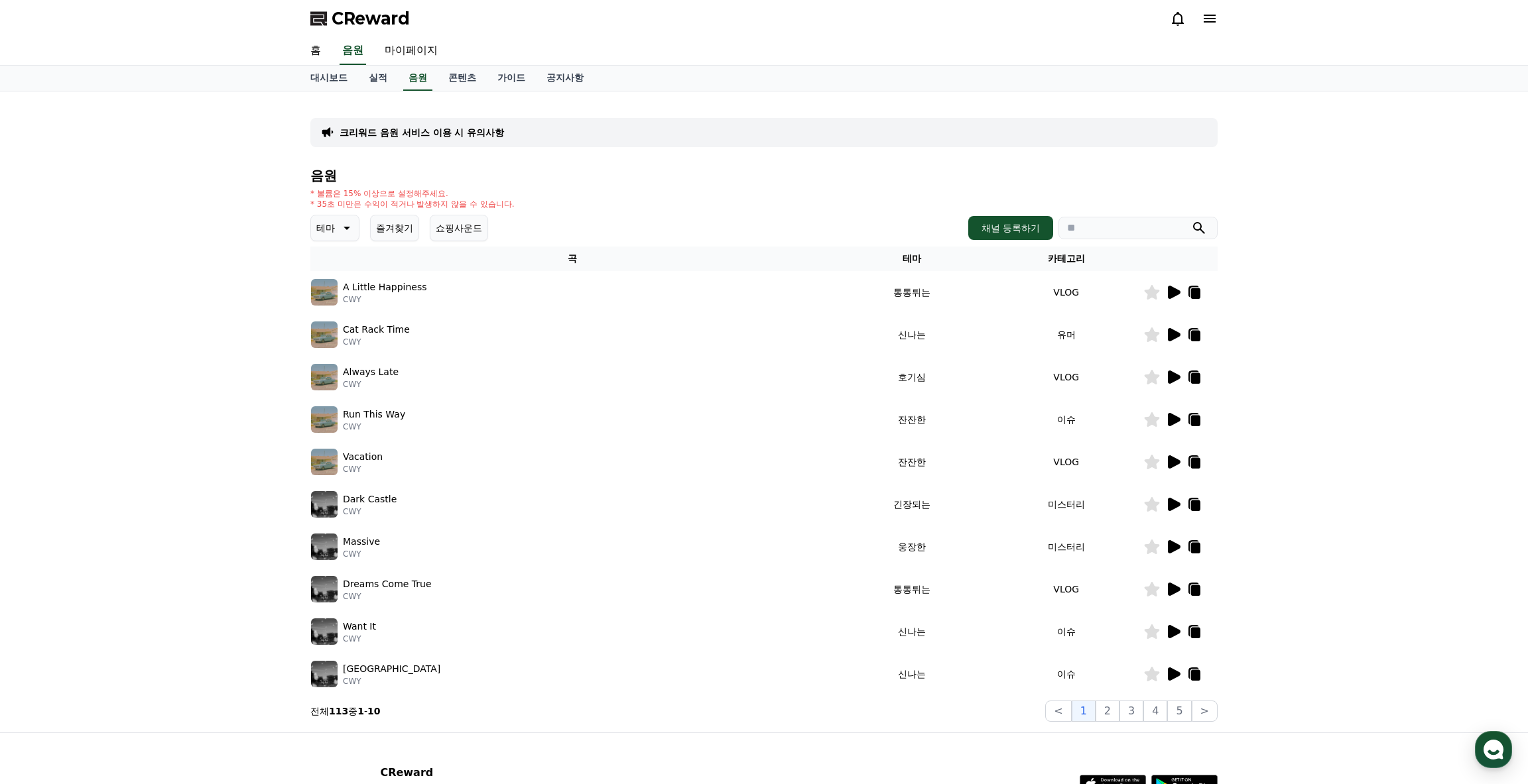
drag, startPoint x: 317, startPoint y: 193, endPoint x: 555, endPoint y: 204, distance: 238.3
click at [524, 204] on div "* 볼륨은 15% 이상으로 설정해주세요. * 35초 미만은 수익이 적거나 발생하지 않을 수 있습니다." at bounding box center [764, 199] width 907 height 21
click at [555, 204] on div "* 볼륨은 15% 이상으로 설정해주세요. * 35초 미만은 수익이 적거나 발생하지 않을 수 있습니다." at bounding box center [764, 199] width 907 height 21
drag, startPoint x: 516, startPoint y: 201, endPoint x: 302, endPoint y: 193, distance: 214.1
click at [302, 193] on div "크리워드 음원 서비스 이용 시 유의사항 음원 * 볼륨은 15% 이상으로 설정해주세요. * 35초 미만은 수익이 적거나 발생하지 않을 수 있습니…" at bounding box center [764, 411] width 929 height 641
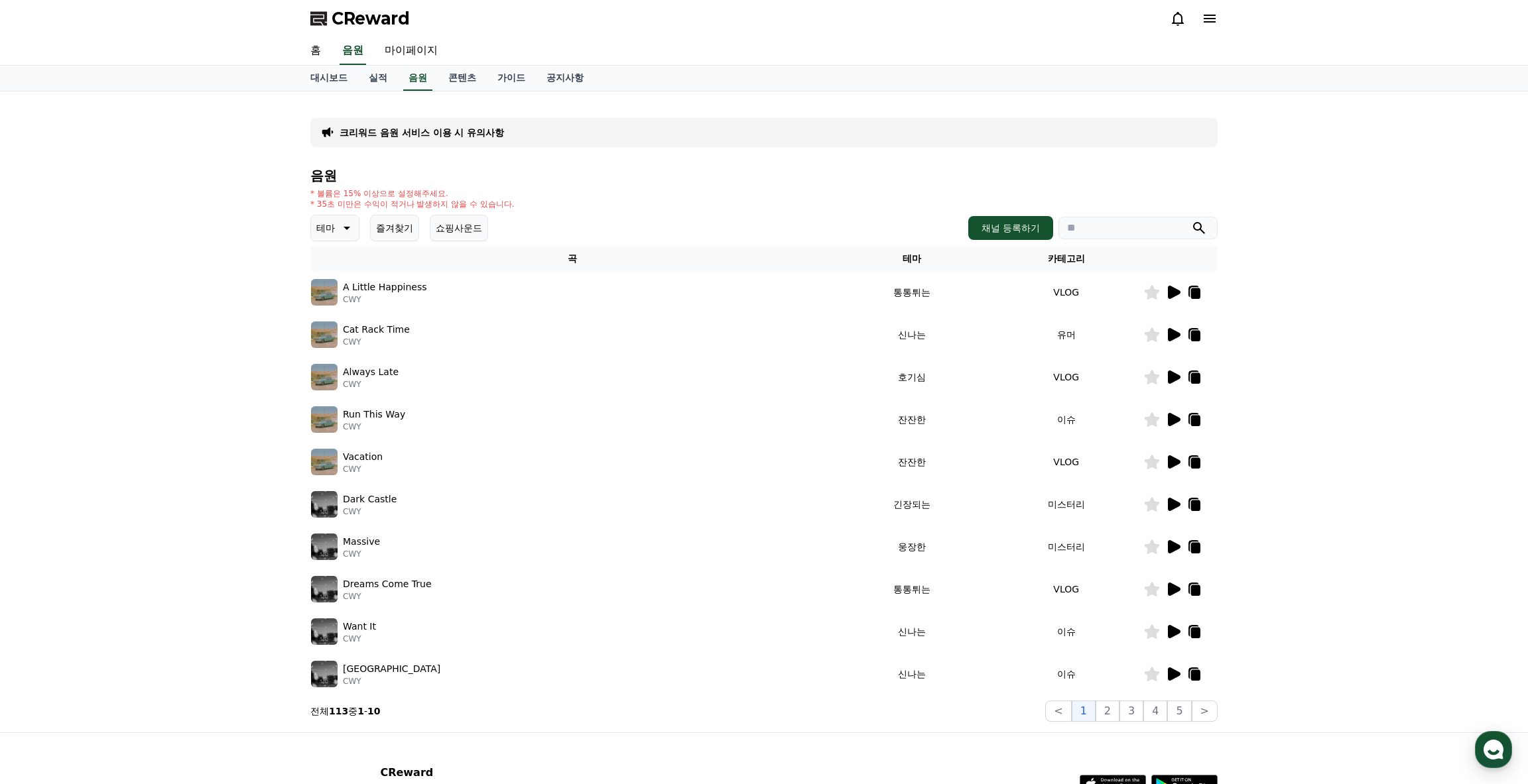
click at [300, 192] on div "크리워드 음원 서비스 이용 시 유의사항 음원 * 볼륨은 15% 이상으로 설정해주세요. * 35초 미만은 수익이 적거나 발생하지 않을 수 있습니…" at bounding box center [764, 411] width 929 height 641
click at [506, 74] on link "가이드" at bounding box center [511, 78] width 50 height 26
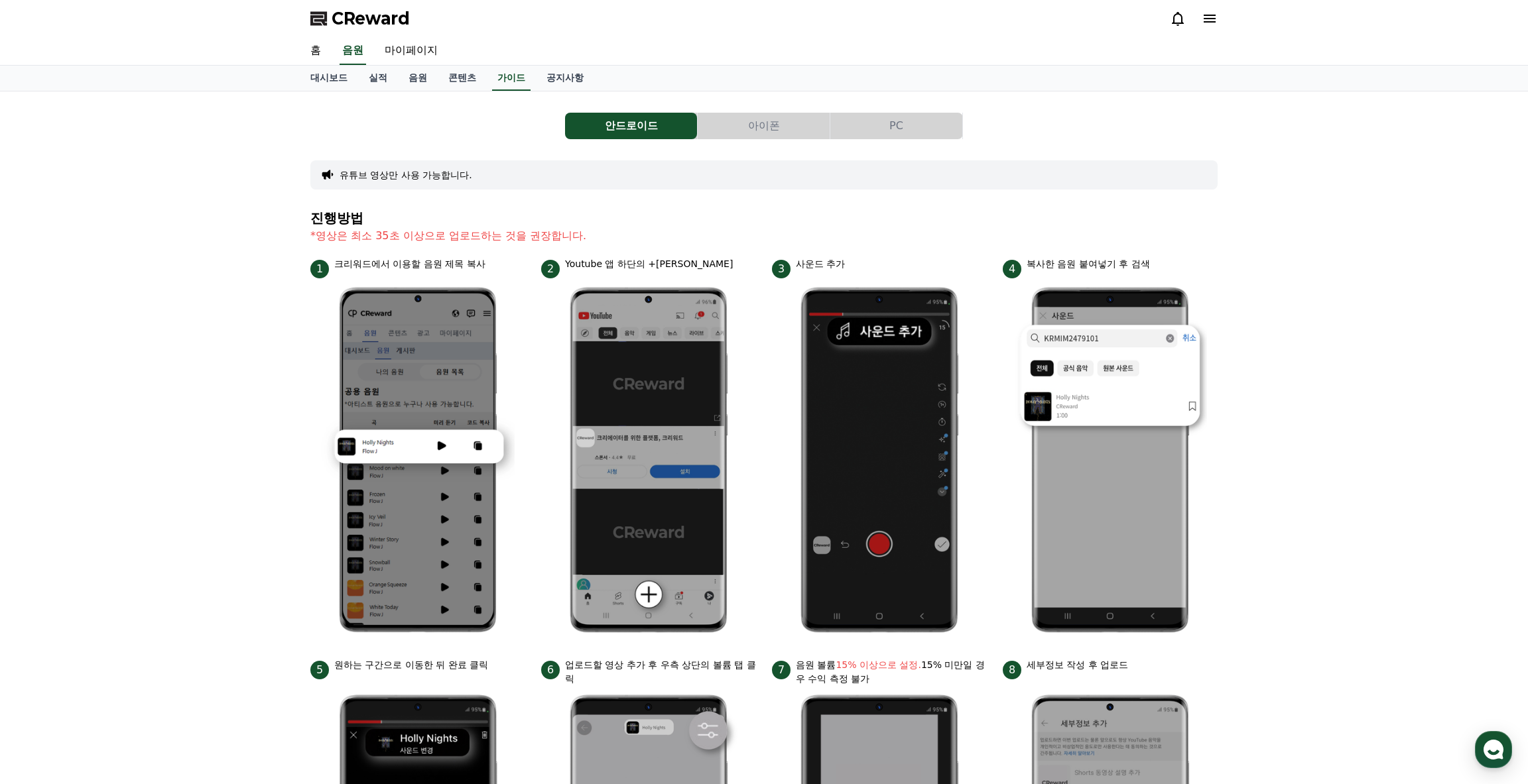
click at [260, 322] on div "안드로이드 아이폰 PC 유튜브 영상만 사용 가능합니다. 진행방법 *영상은 최소 35초 이상으로 업로드하는 것을 권장합니다. 1 크리워드에서 이…" at bounding box center [764, 576] width 1528 height 969
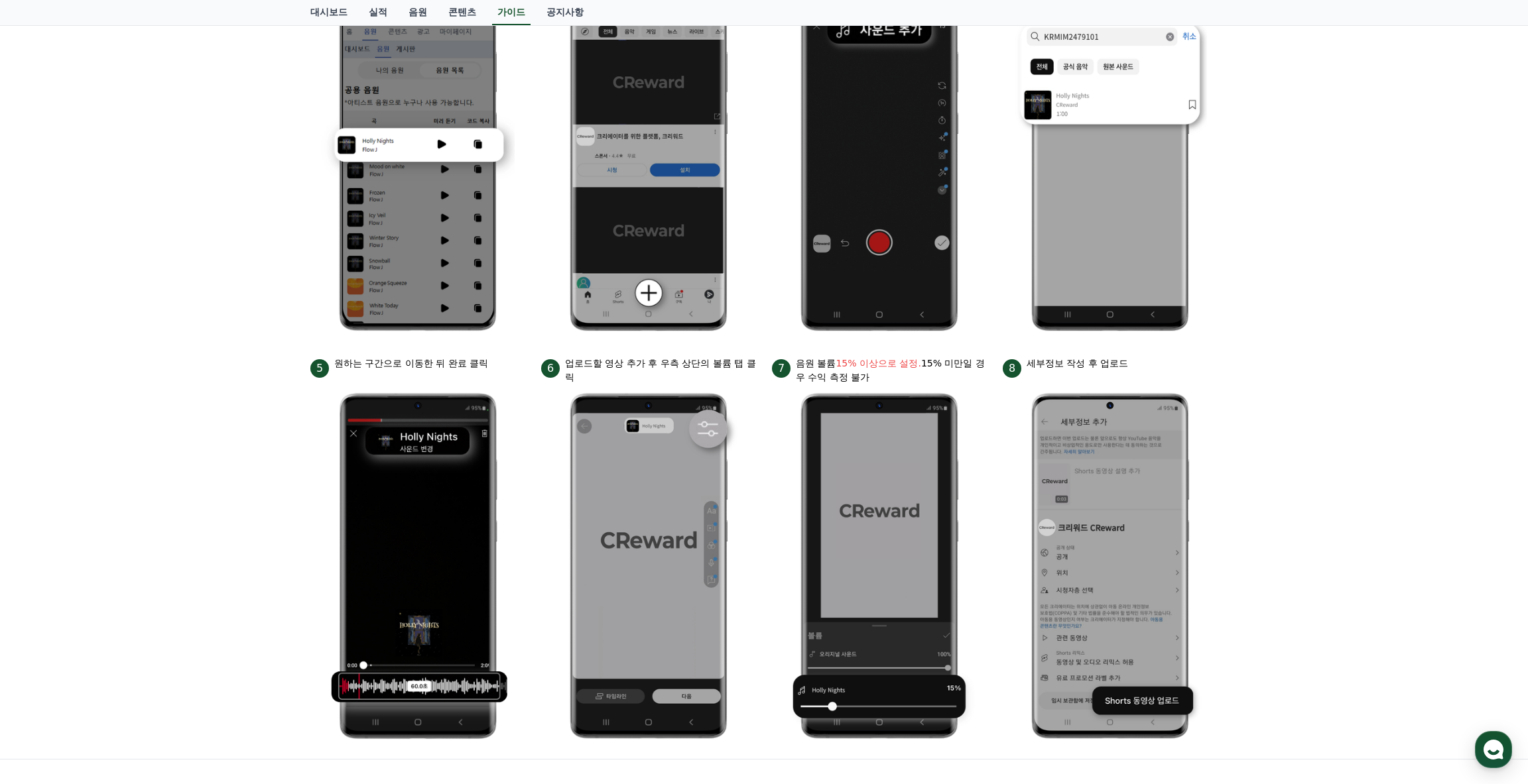
scroll to position [331, 0]
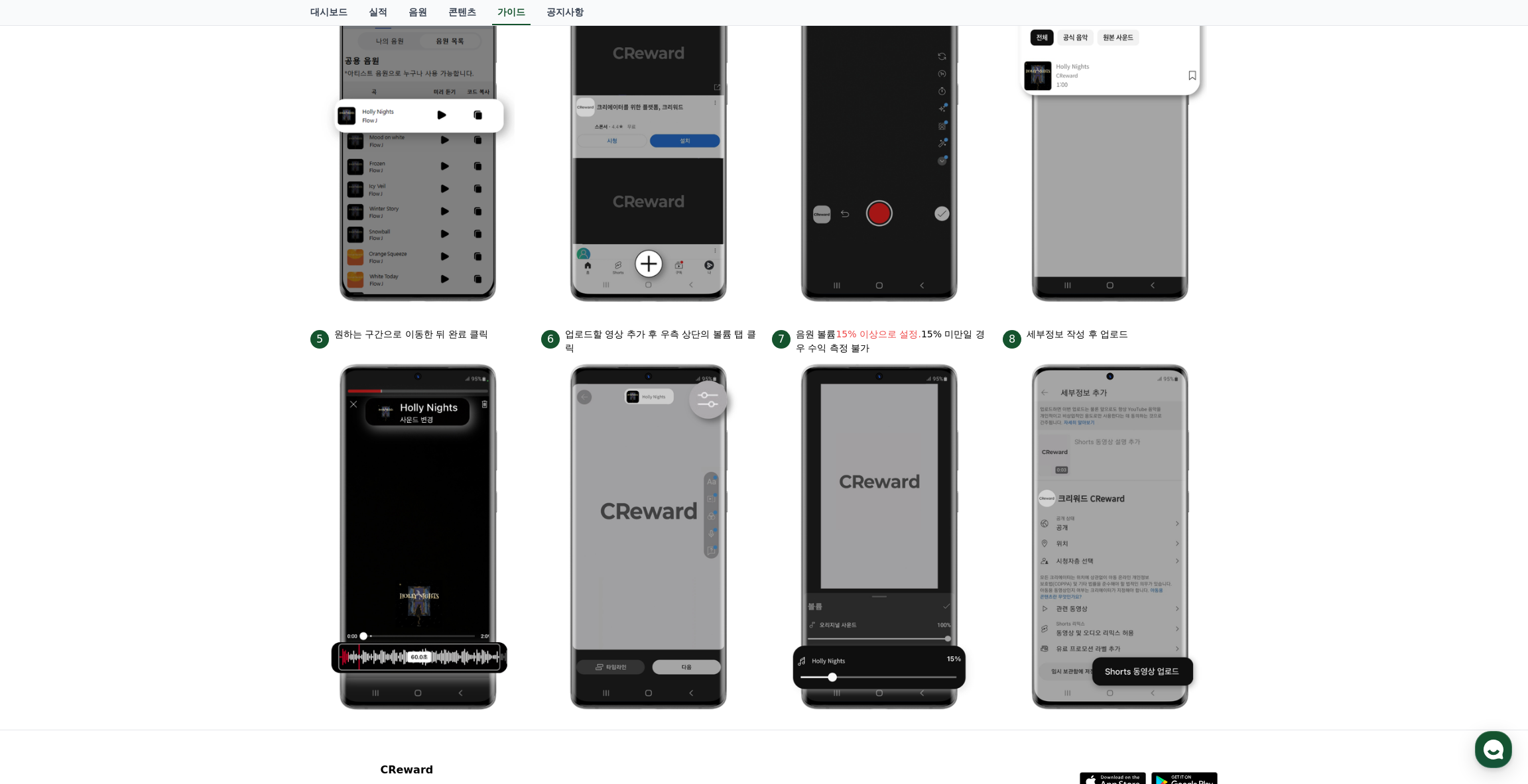
click at [240, 359] on div "안드로이드 아이폰 PC 유튜브 영상만 사용 가능합니다. 진행방법 *영상은 최소 35초 이상으로 업로드하는 것을 권장합니다. 1 크리워드에서 이…" at bounding box center [764, 245] width 1528 height 969
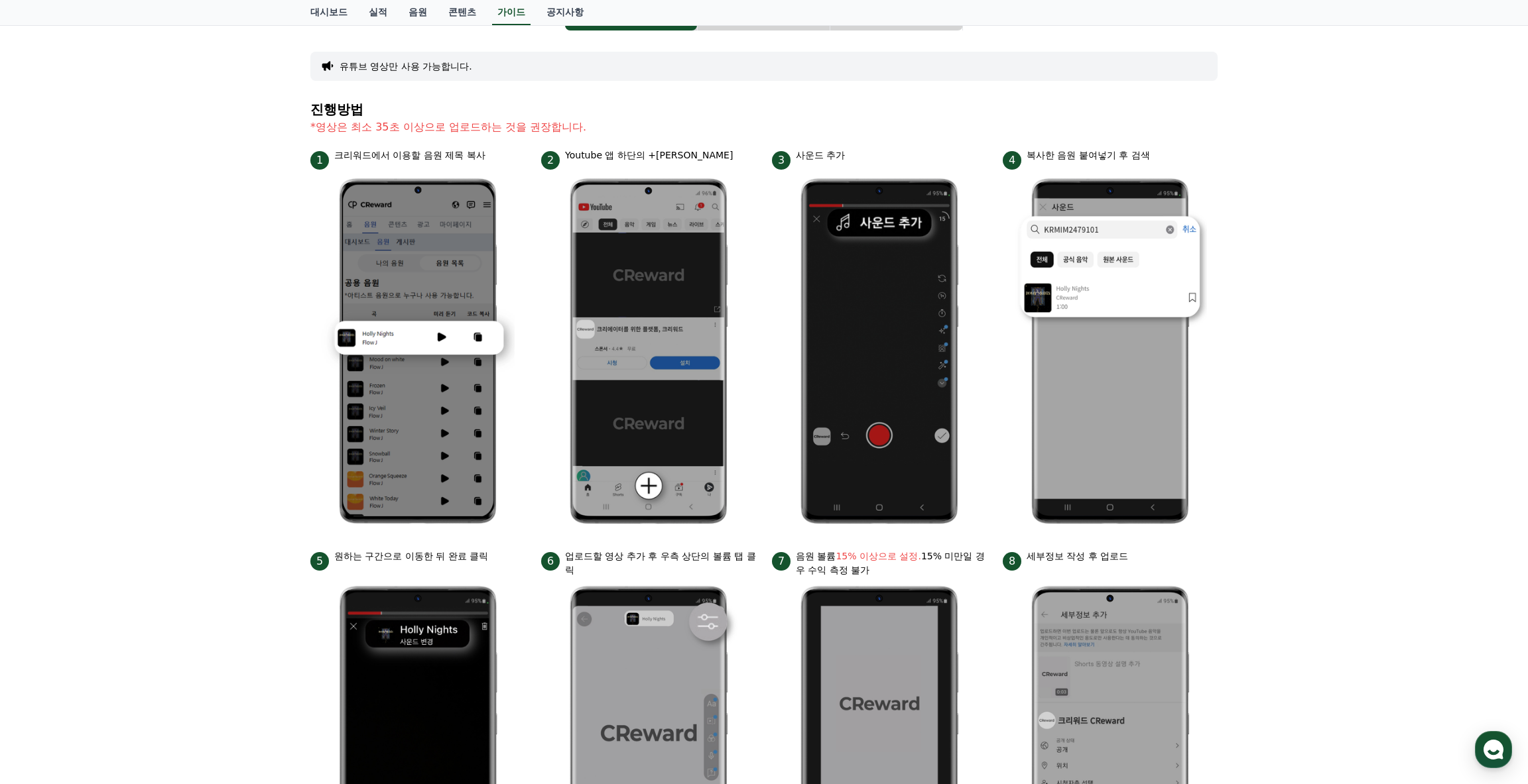
scroll to position [0, 0]
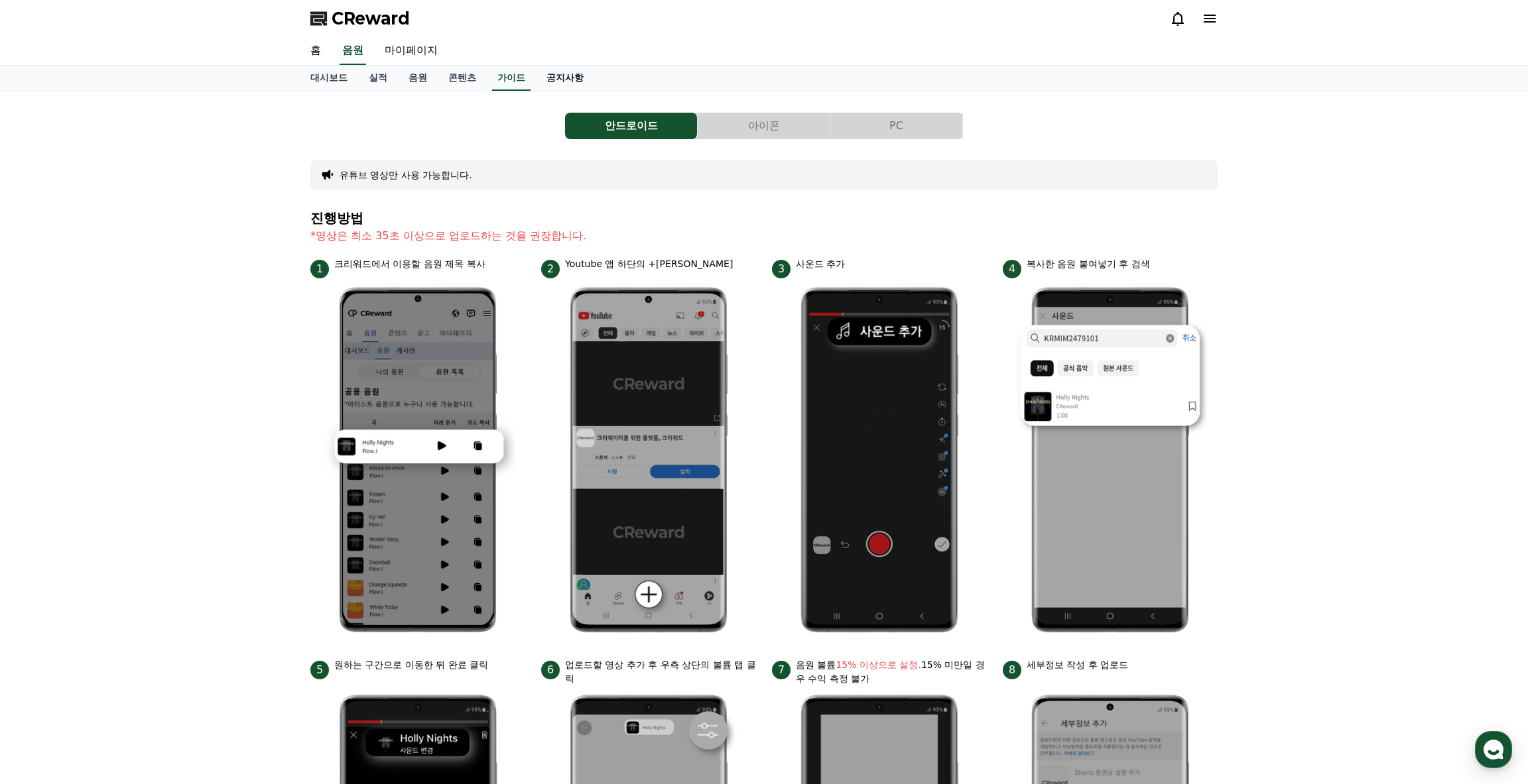
click at [564, 76] on link "공지사항" at bounding box center [565, 78] width 58 height 26
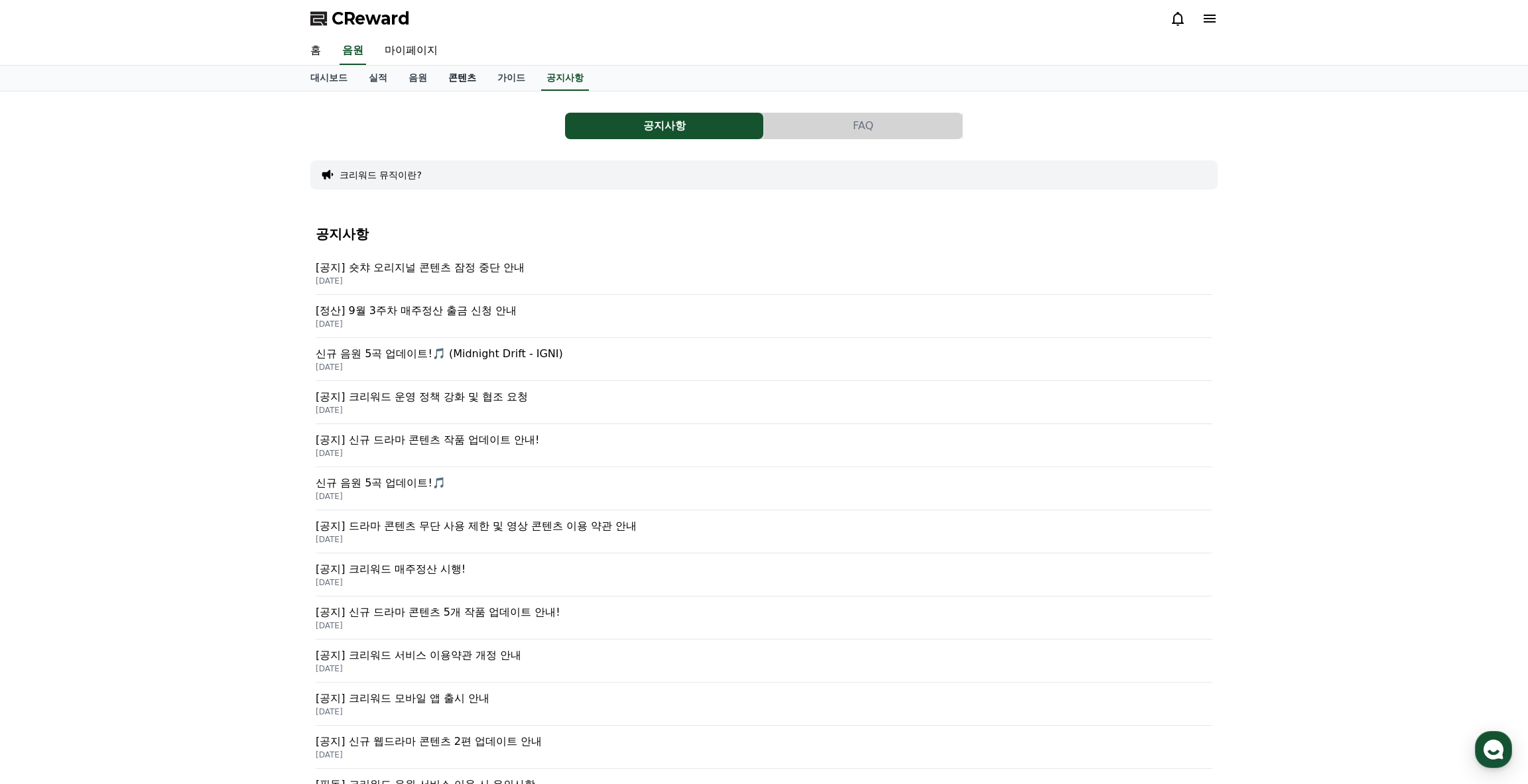
click at [442, 73] on link "콘텐츠" at bounding box center [463, 78] width 50 height 26
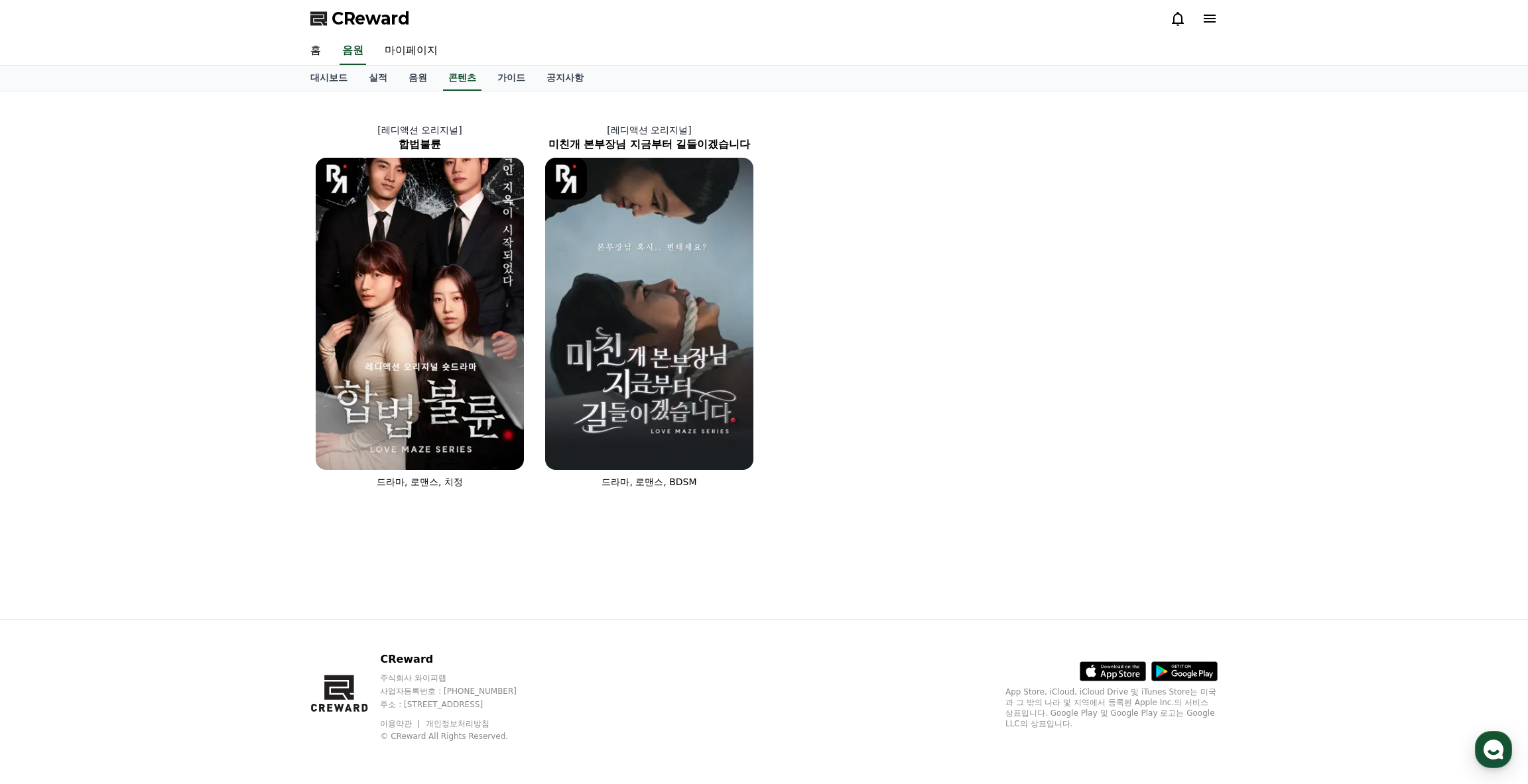
click at [163, 392] on div "[레디액션 오리지널] 합법불륜 드라마, 로맨스, 치정 [레디액션 오리지널] 미친개 본부장님 지금부터 길들이겠습니다 드라마, 로맨스, BDSM" at bounding box center [764, 355] width 1528 height 528
click at [379, 197] on img at bounding box center [420, 314] width 208 height 312
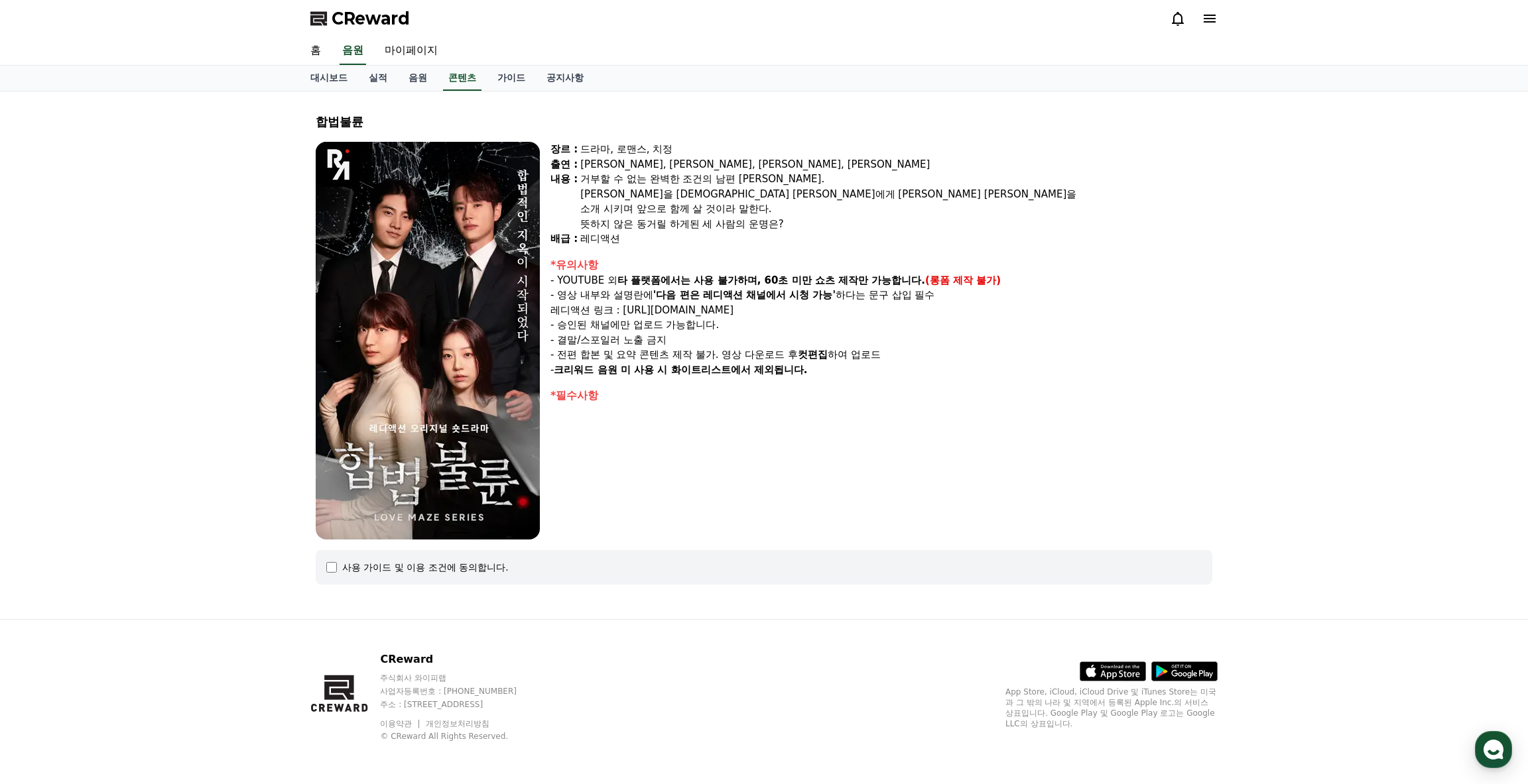
click at [253, 192] on div "합법불륜 장르 : 드라마, 로맨스, 치정 출연 : [PERSON_NAME], [PERSON_NAME], [PERSON_NAME], [PERSO…" at bounding box center [764, 355] width 1528 height 528
drag, startPoint x: 236, startPoint y: 183, endPoint x: 228, endPoint y: 160, distance: 24.4
